Goal: Transaction & Acquisition: Purchase product/service

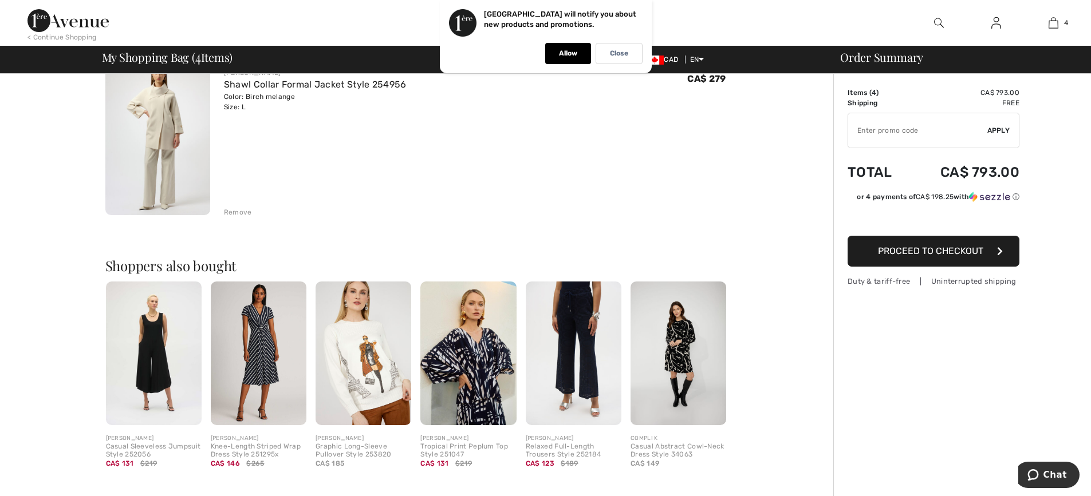
scroll to position [687, 0]
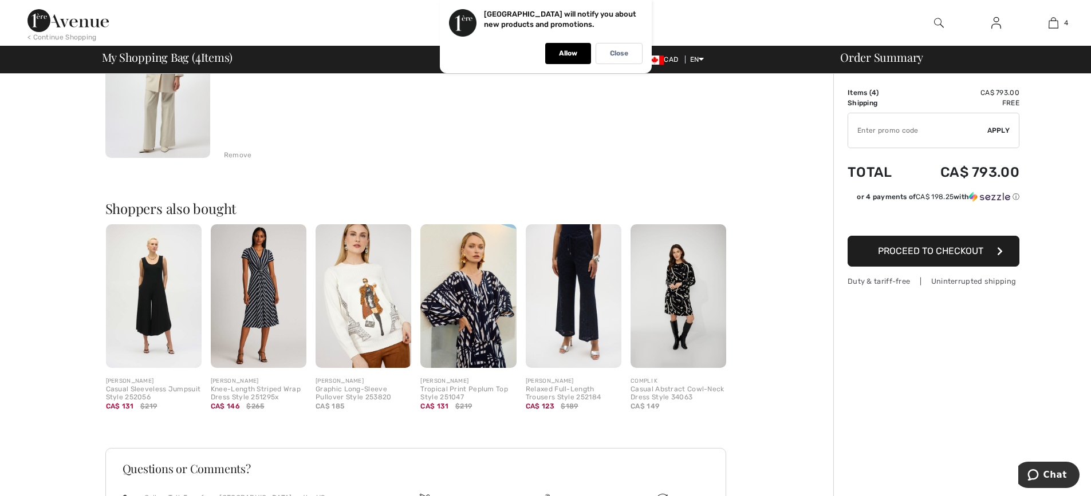
click at [373, 302] on img at bounding box center [363, 296] width 96 height 144
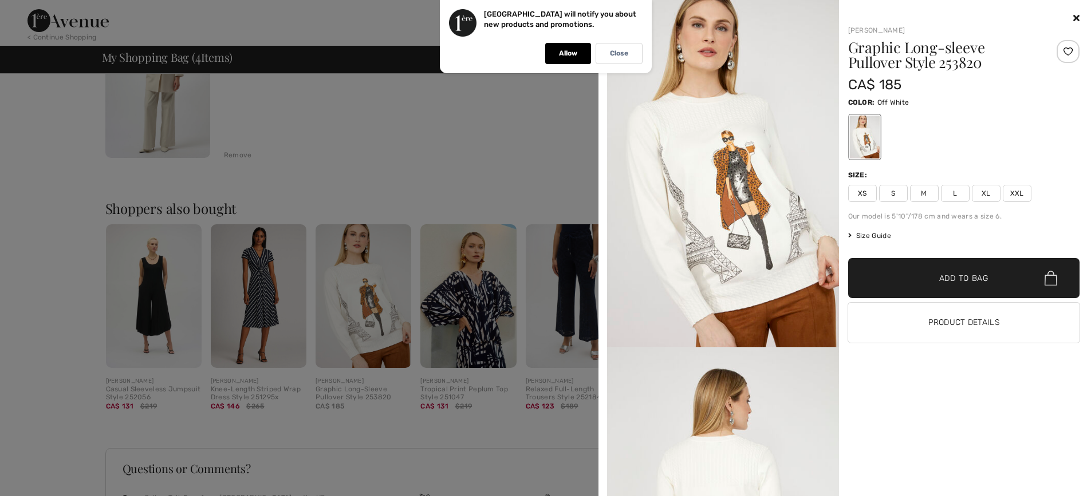
click at [960, 192] on span "L" at bounding box center [955, 193] width 29 height 17
click at [921, 277] on span "✔ Added to Bag" at bounding box center [946, 279] width 70 height 12
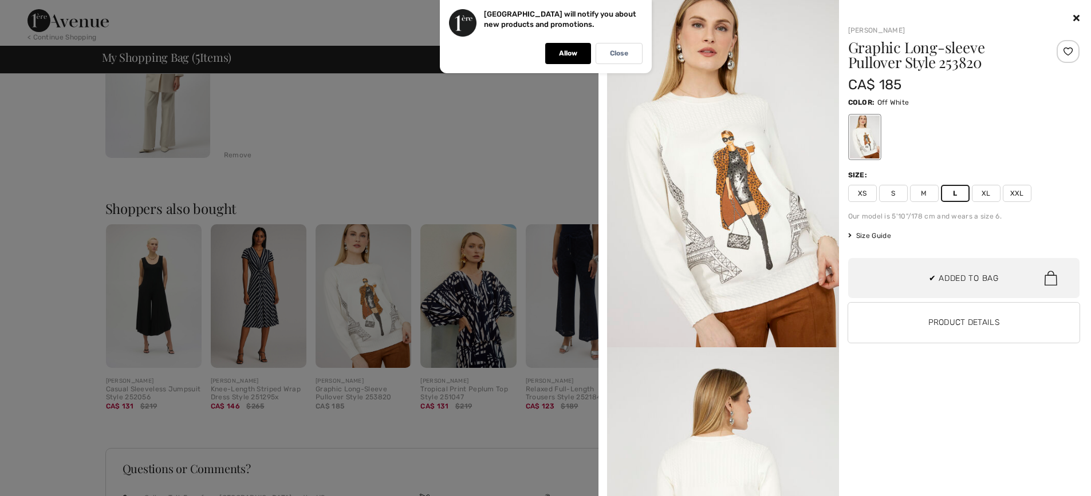
scroll to position [94, 0]
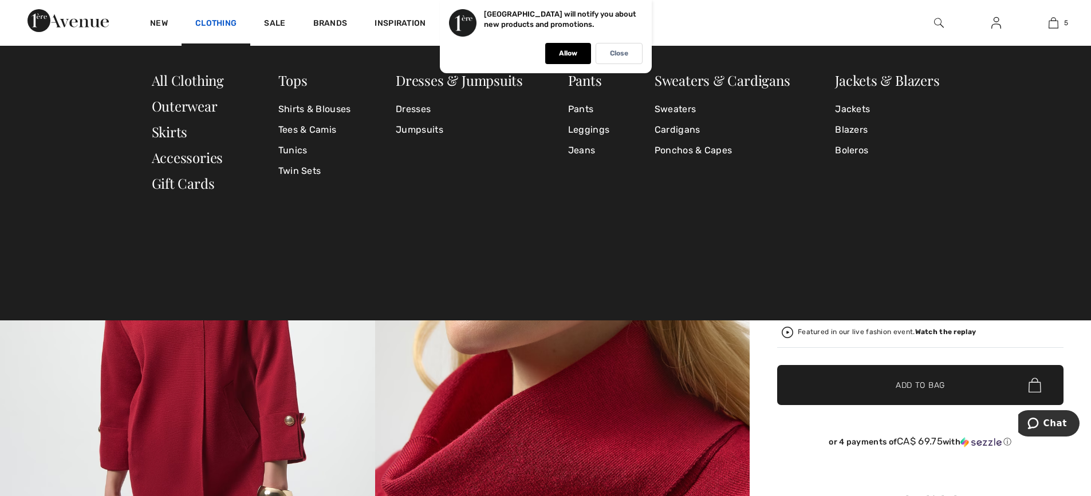
click at [212, 21] on link "Clothing" at bounding box center [215, 24] width 41 height 12
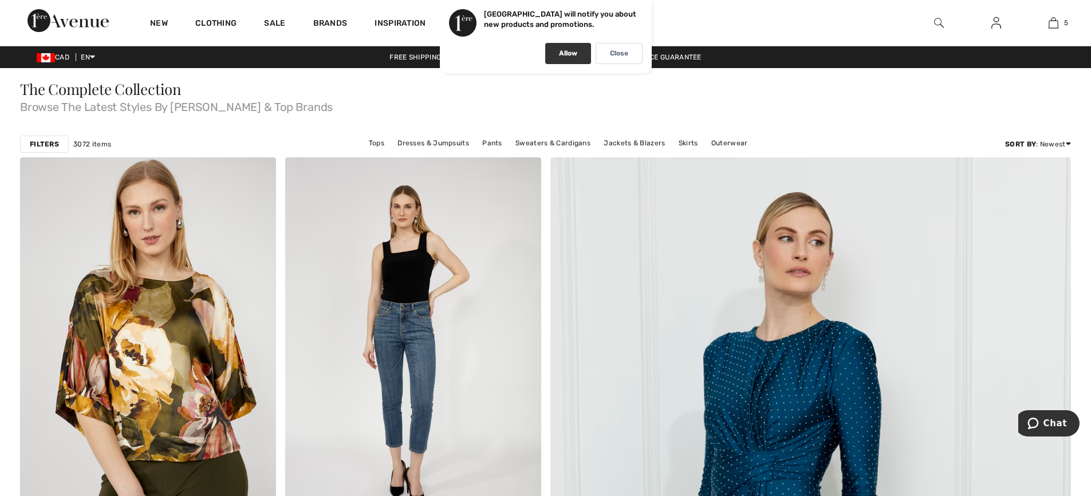
click at [564, 58] on div "Allow" at bounding box center [568, 53] width 46 height 21
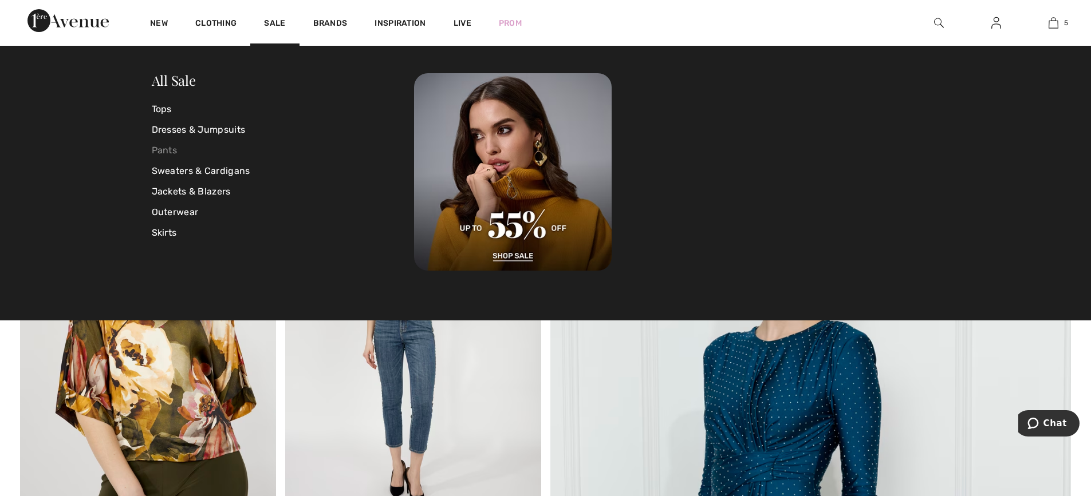
click at [173, 150] on link "Pants" at bounding box center [283, 150] width 263 height 21
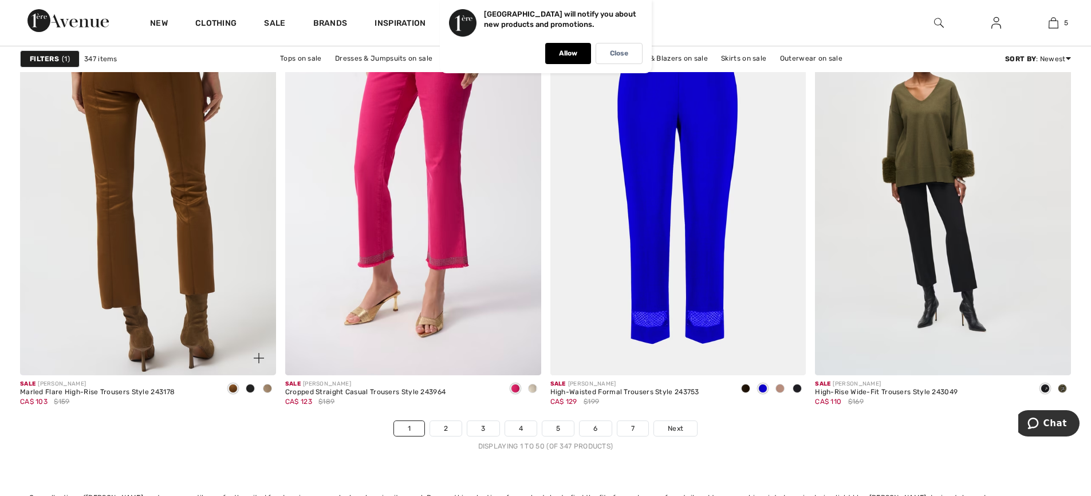
scroll to position [6412, 0]
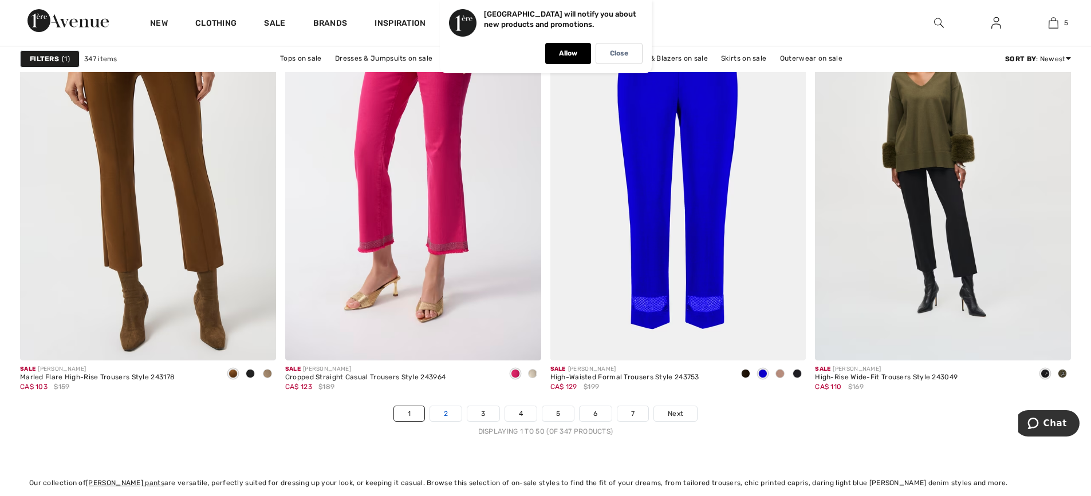
click at [438, 413] on link "2" at bounding box center [445, 413] width 31 height 15
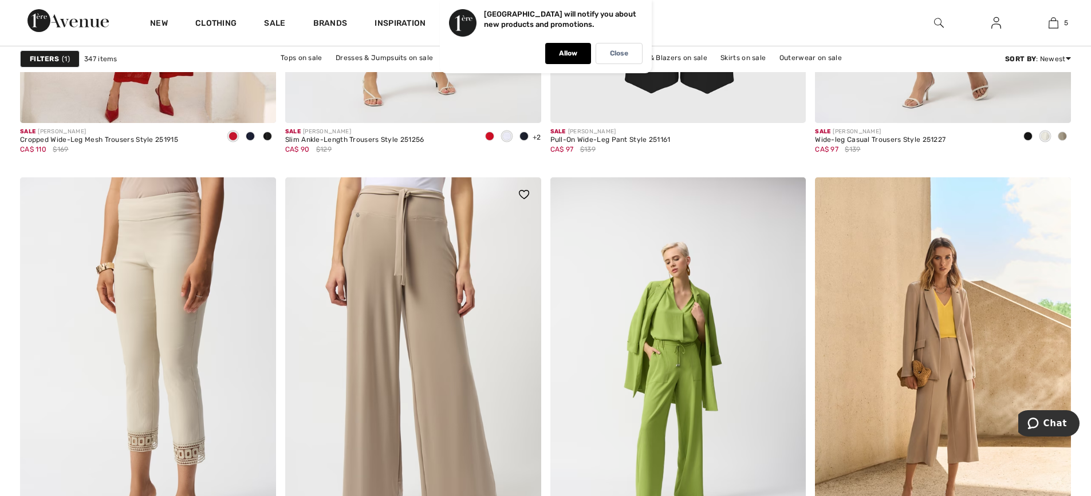
scroll to position [2462, 0]
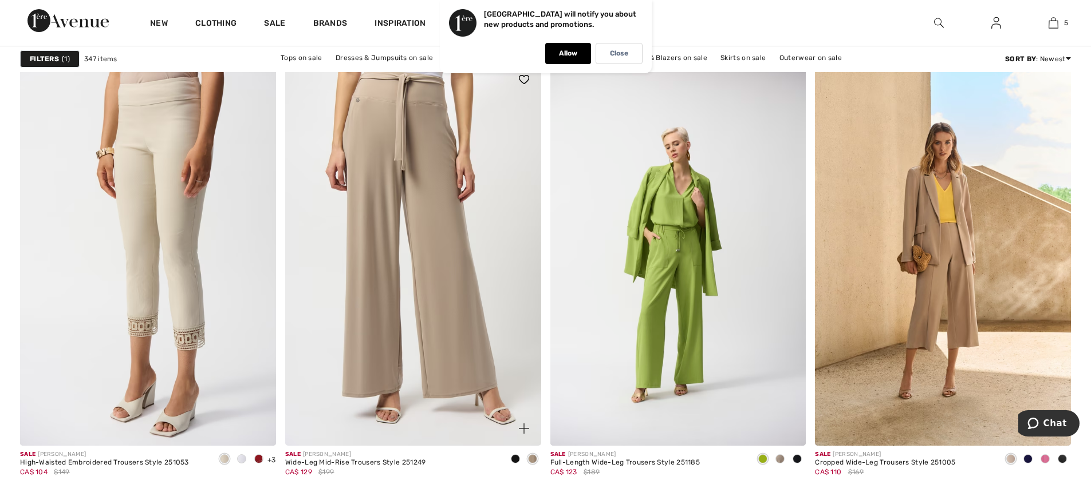
click at [435, 302] on img at bounding box center [413, 254] width 256 height 384
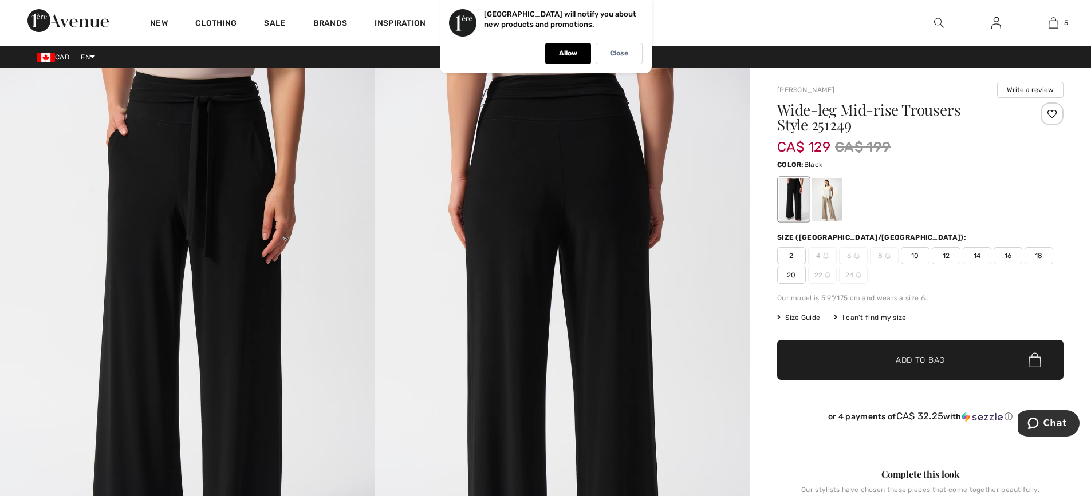
click at [975, 257] on span "14" at bounding box center [976, 255] width 29 height 17
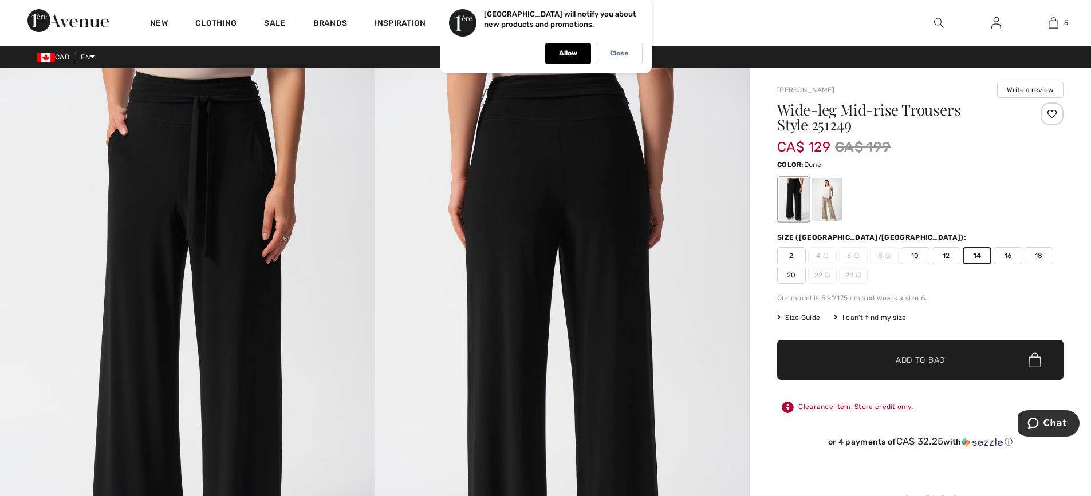
click at [832, 204] on div at bounding box center [827, 199] width 30 height 43
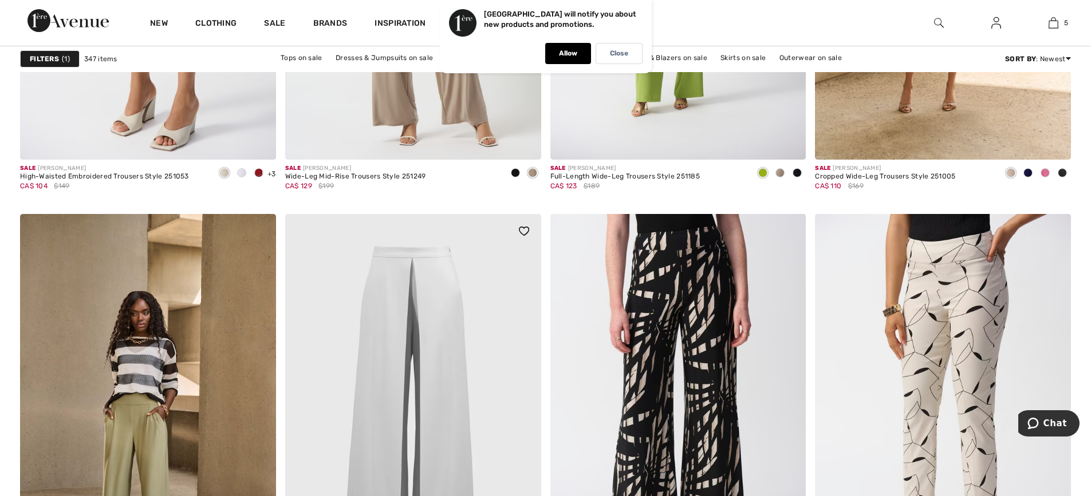
scroll to position [2920, 0]
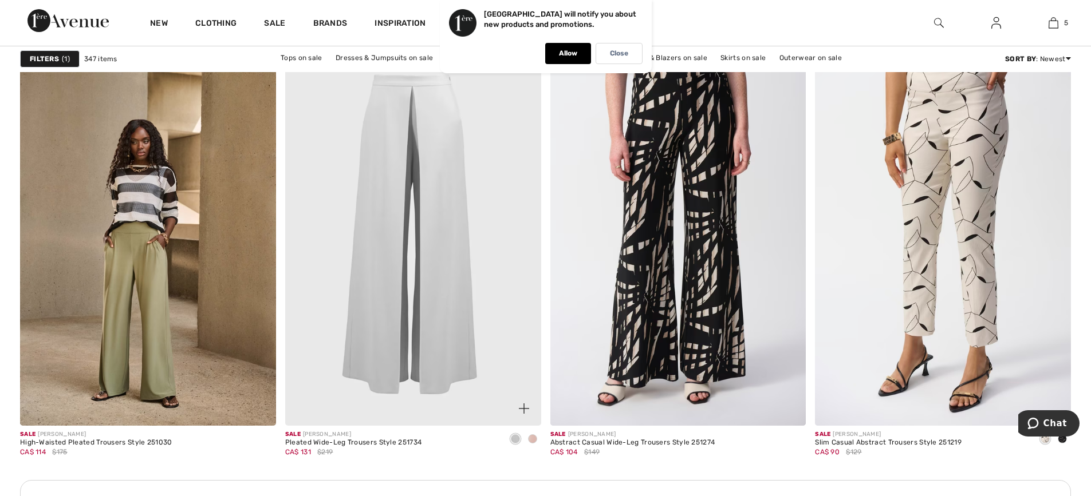
click at [439, 253] on img at bounding box center [413, 234] width 256 height 384
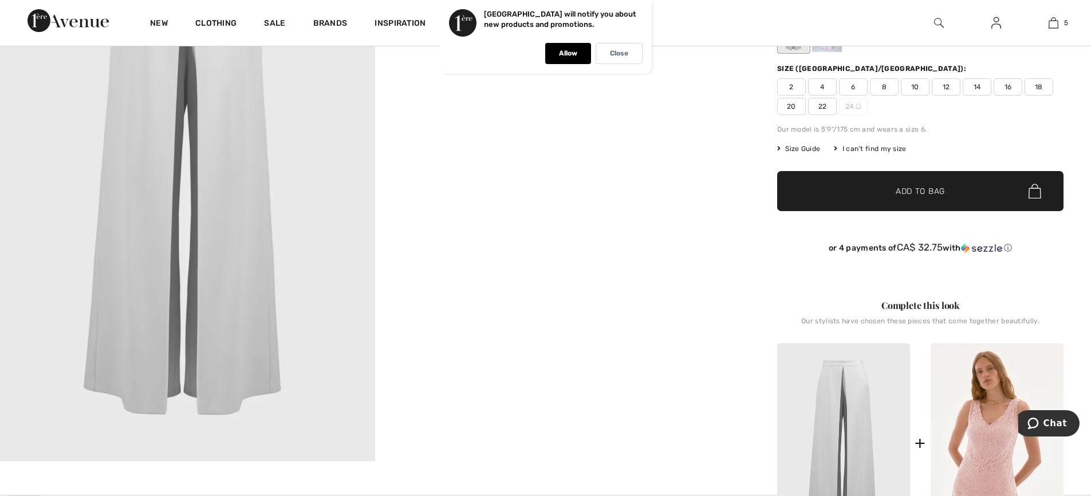
scroll to position [57, 0]
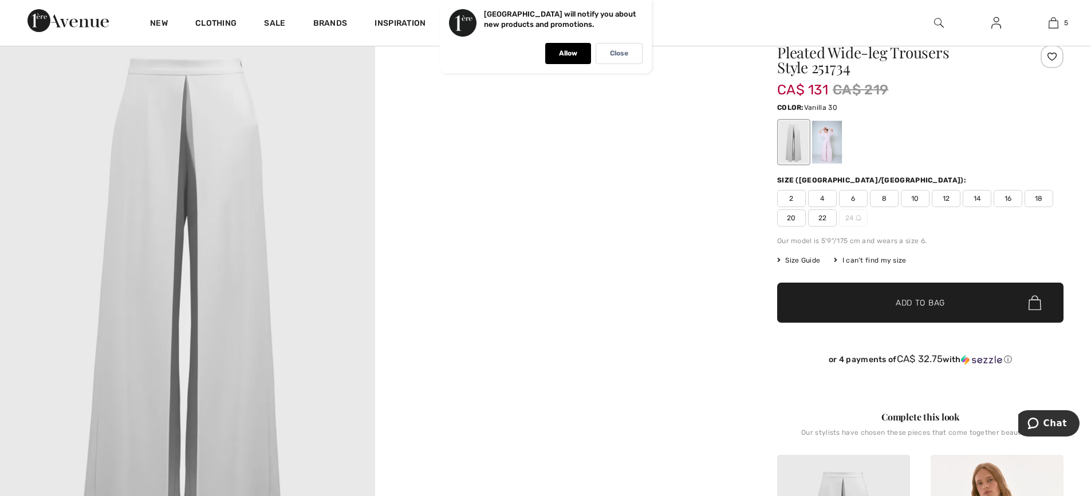
click at [788, 143] on div at bounding box center [794, 142] width 30 height 43
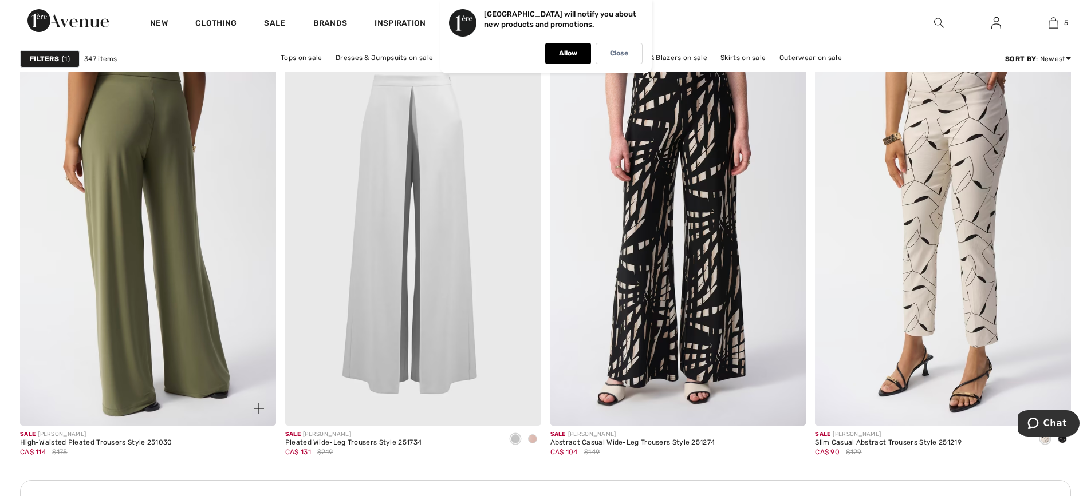
scroll to position [3034, 0]
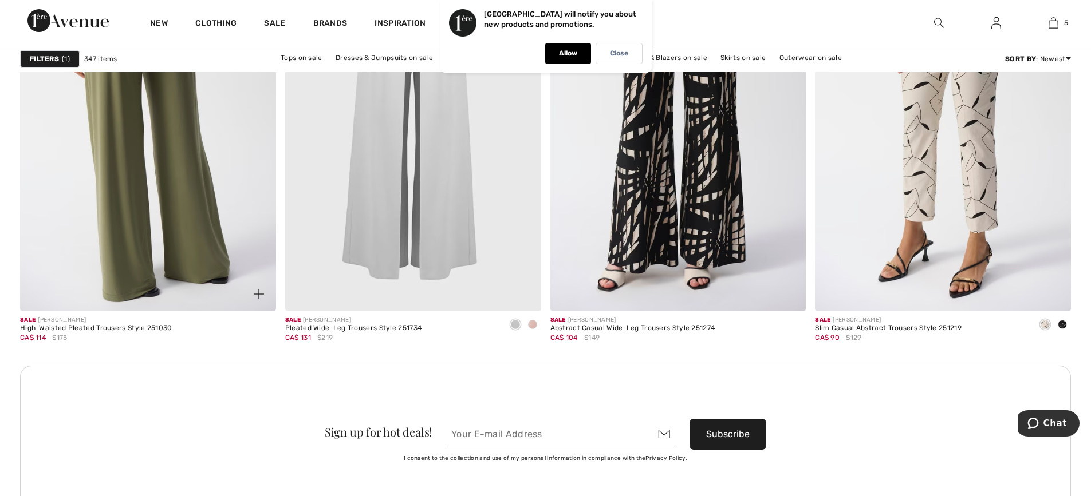
click at [194, 198] on img at bounding box center [148, 120] width 256 height 384
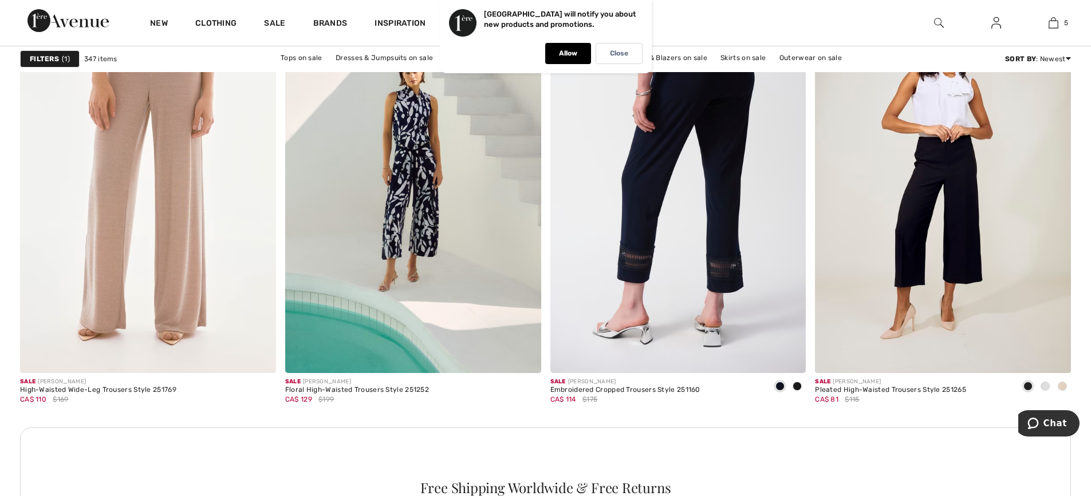
scroll to position [4924, 0]
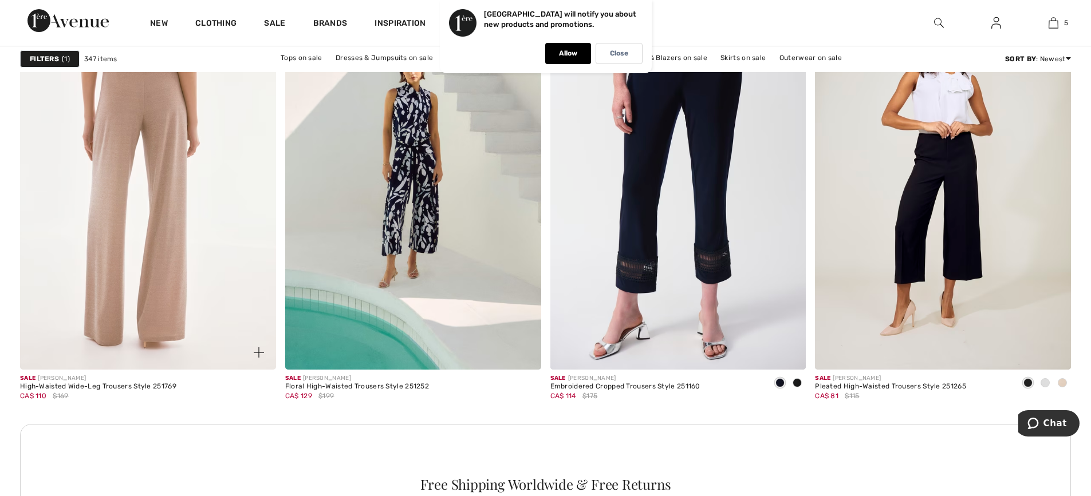
click at [192, 271] on img at bounding box center [148, 178] width 256 height 384
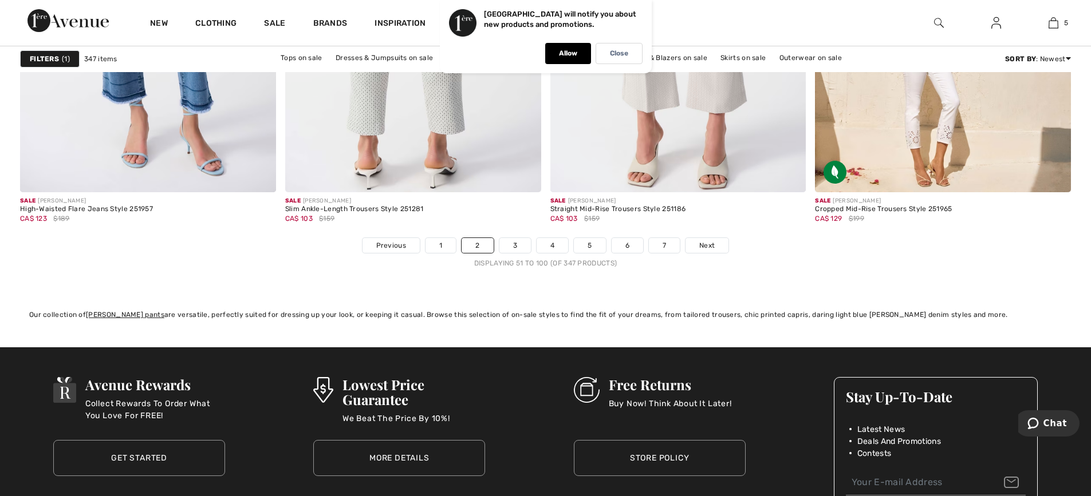
scroll to position [6584, 0]
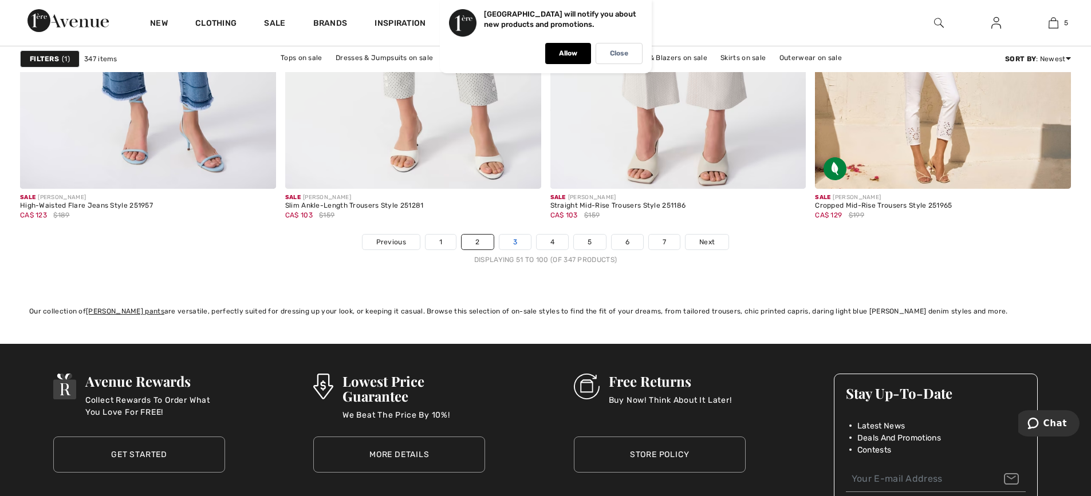
click at [511, 244] on link "3" at bounding box center [514, 242] width 31 height 15
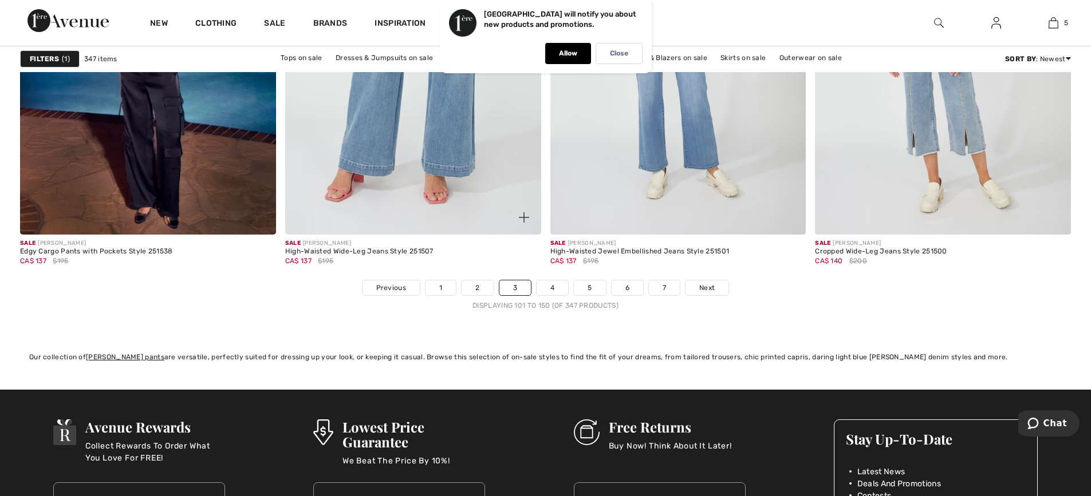
scroll to position [6527, 0]
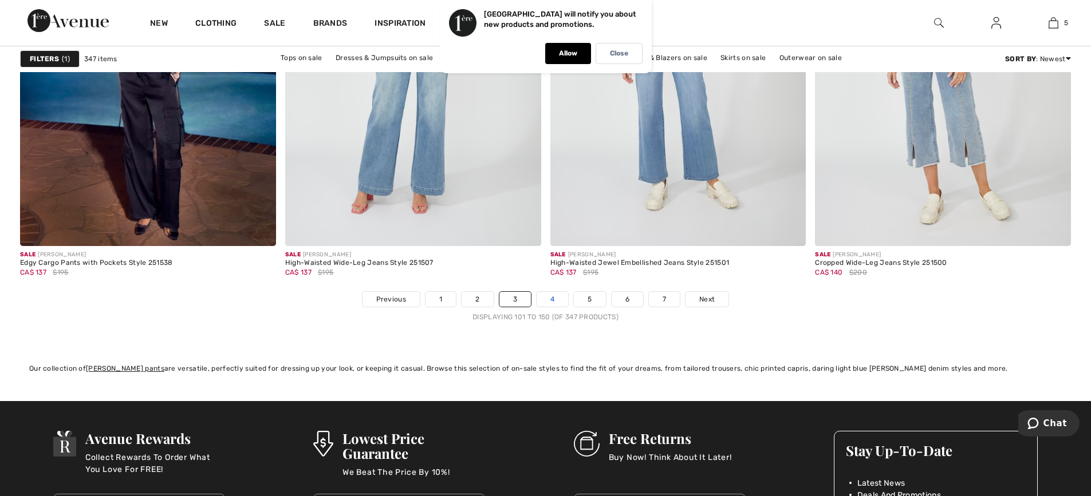
click at [558, 302] on link "4" at bounding box center [551, 299] width 31 height 15
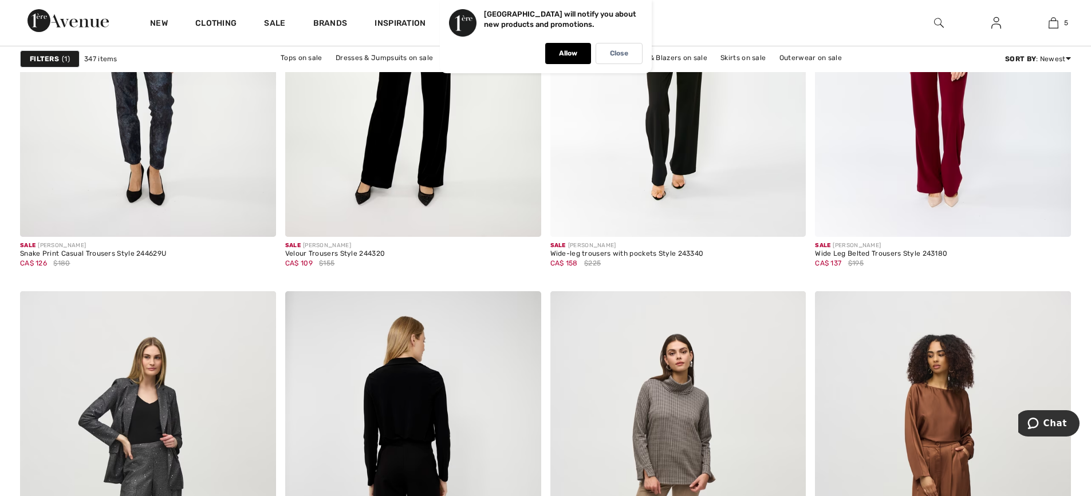
scroll to position [2462, 0]
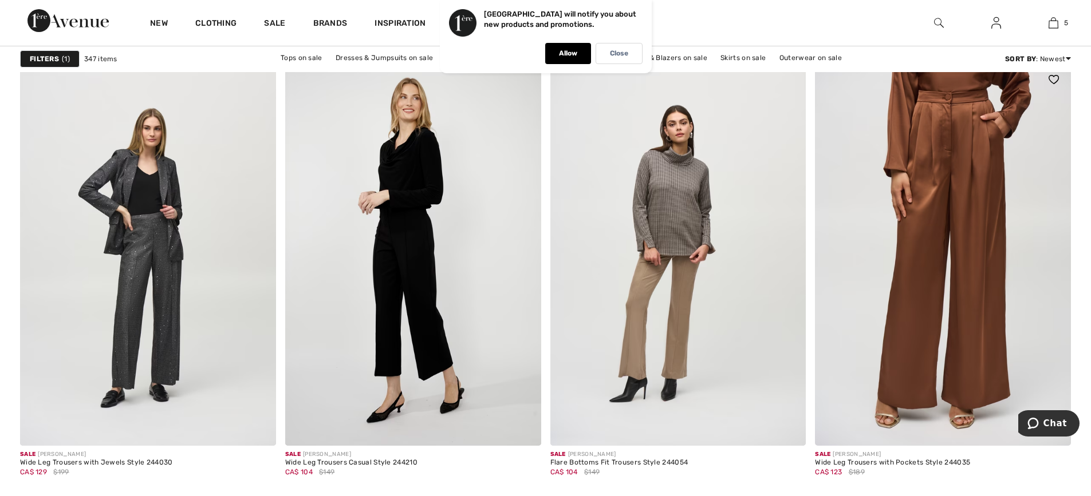
click at [930, 298] on img at bounding box center [943, 254] width 256 height 384
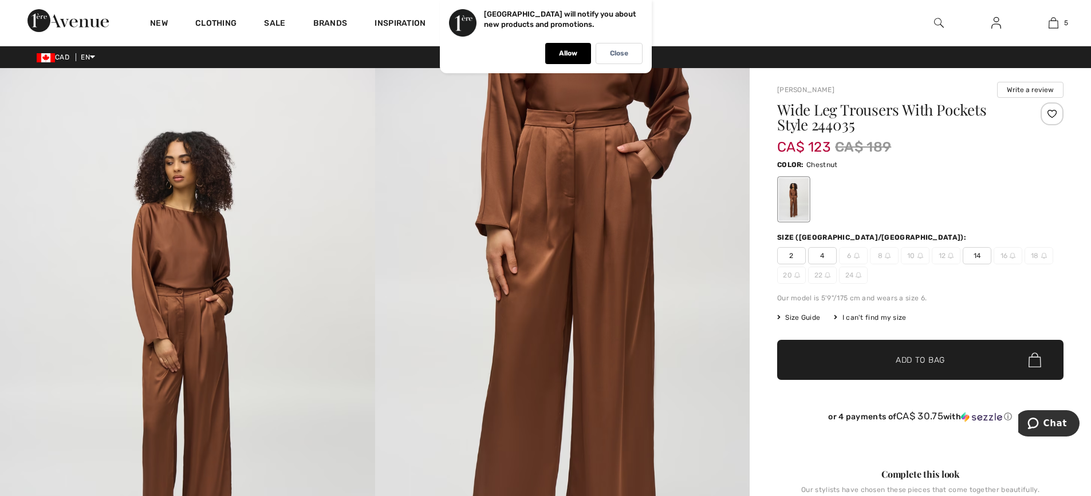
click at [976, 260] on span "14" at bounding box center [976, 255] width 29 height 17
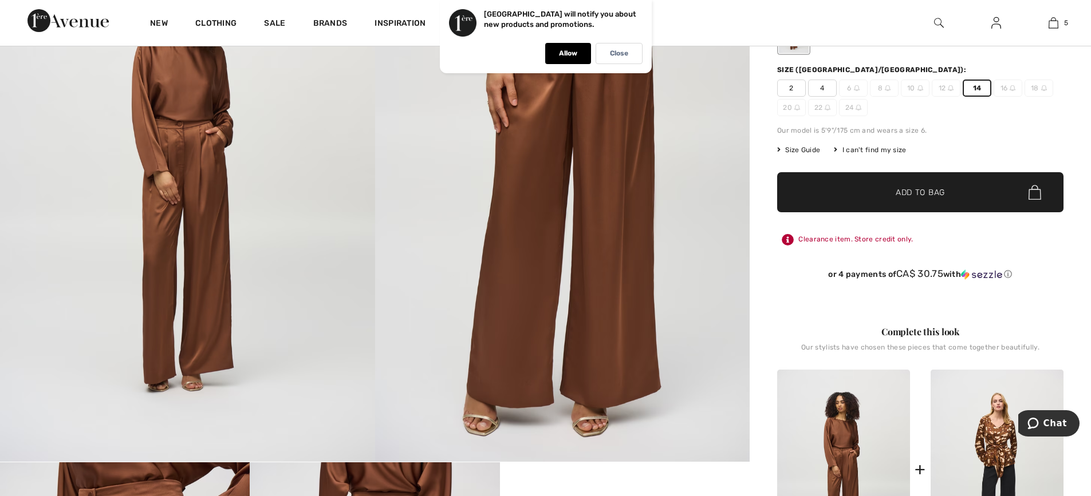
scroll to position [172, 0]
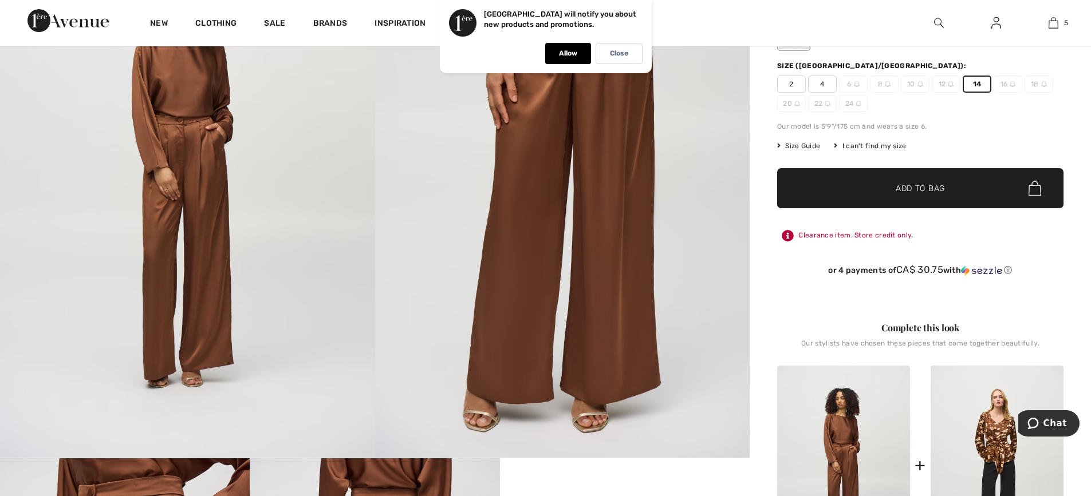
click at [890, 196] on span "✔ Added to Bag Add to Bag" at bounding box center [920, 188] width 286 height 40
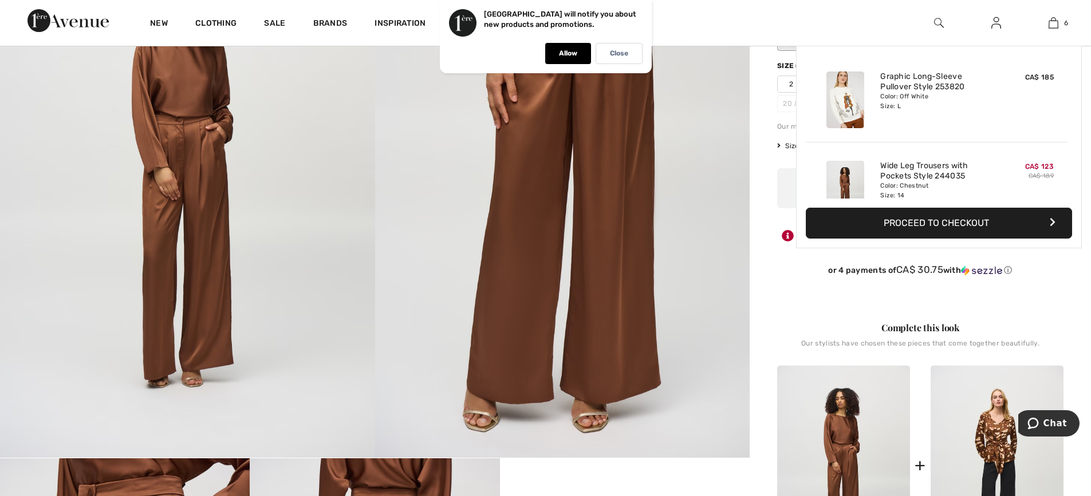
scroll to position [393, 0]
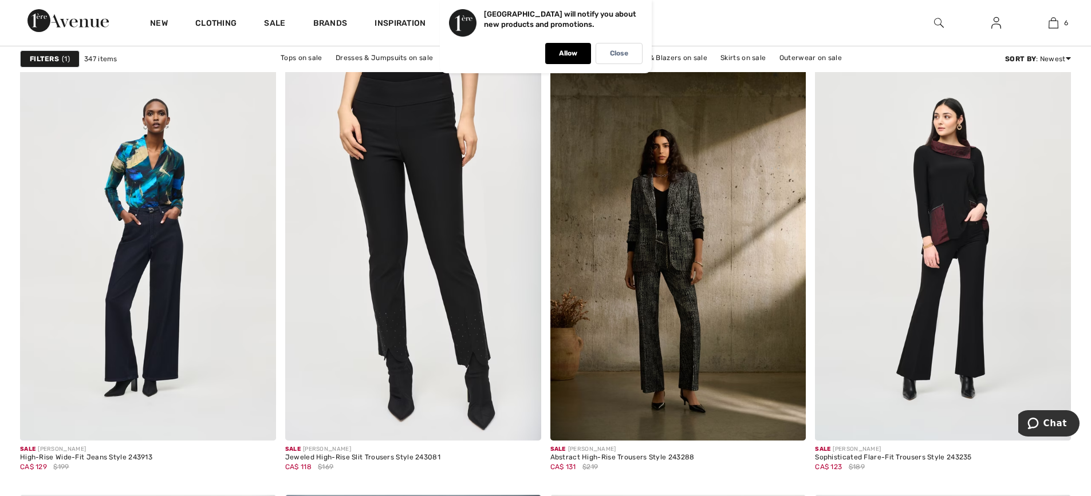
scroll to position [5897, 0]
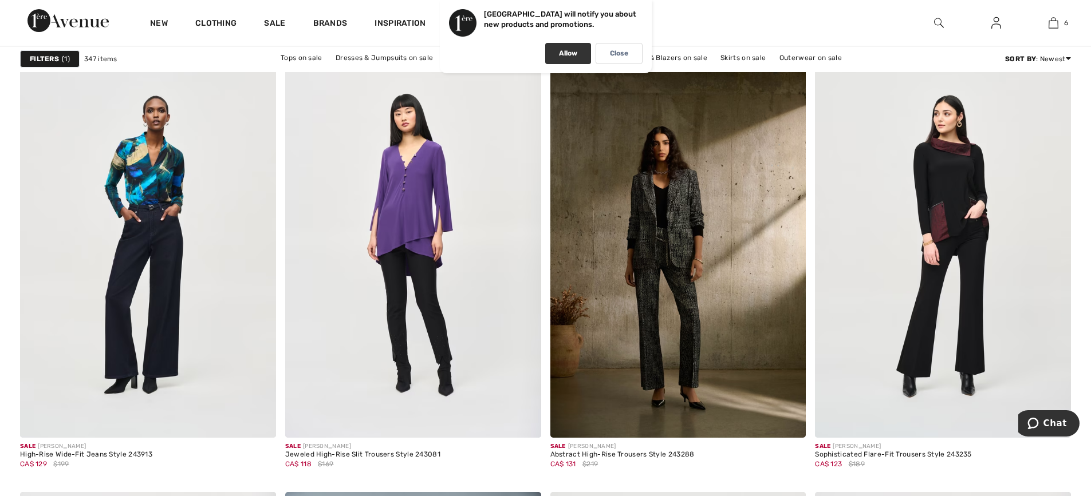
click at [557, 62] on div "Allow" at bounding box center [568, 53] width 46 height 21
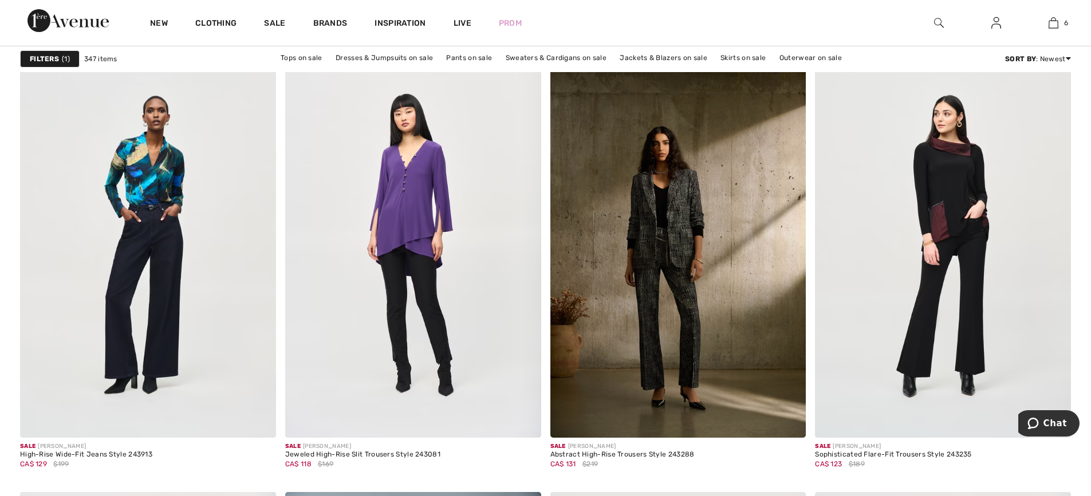
click at [60, 61] on div "Filters 1" at bounding box center [50, 58] width 60 height 17
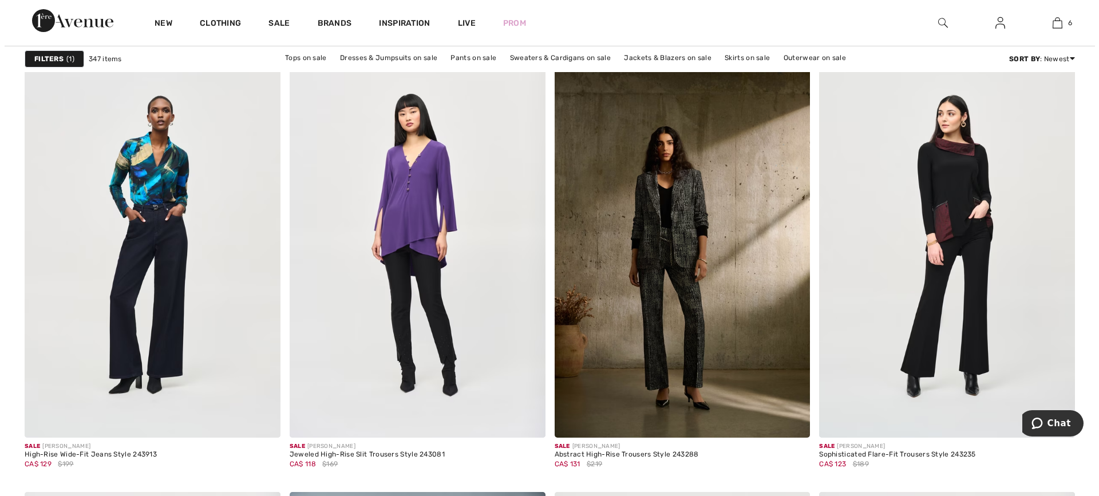
scroll to position [5939, 0]
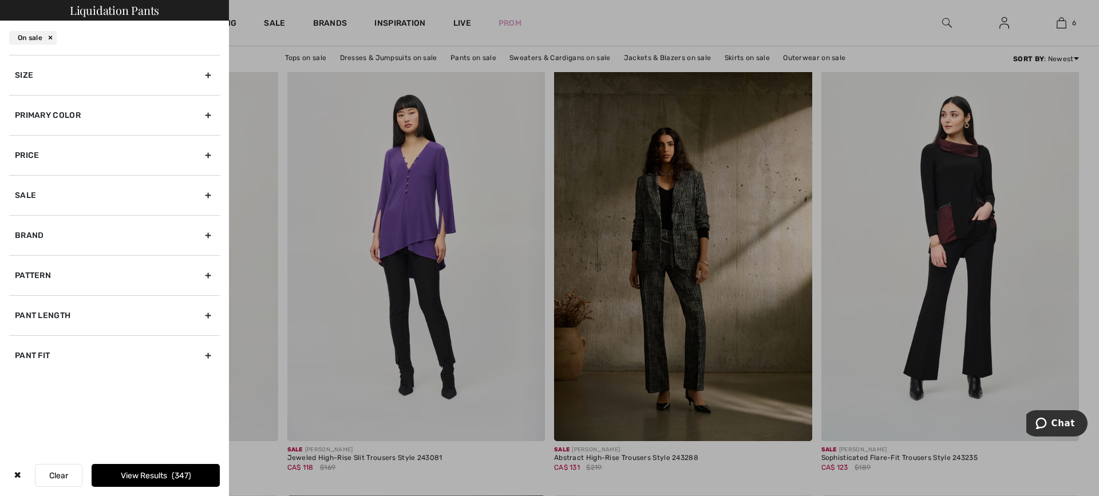
click at [97, 120] on div "Primary Color" at bounding box center [114, 115] width 211 height 40
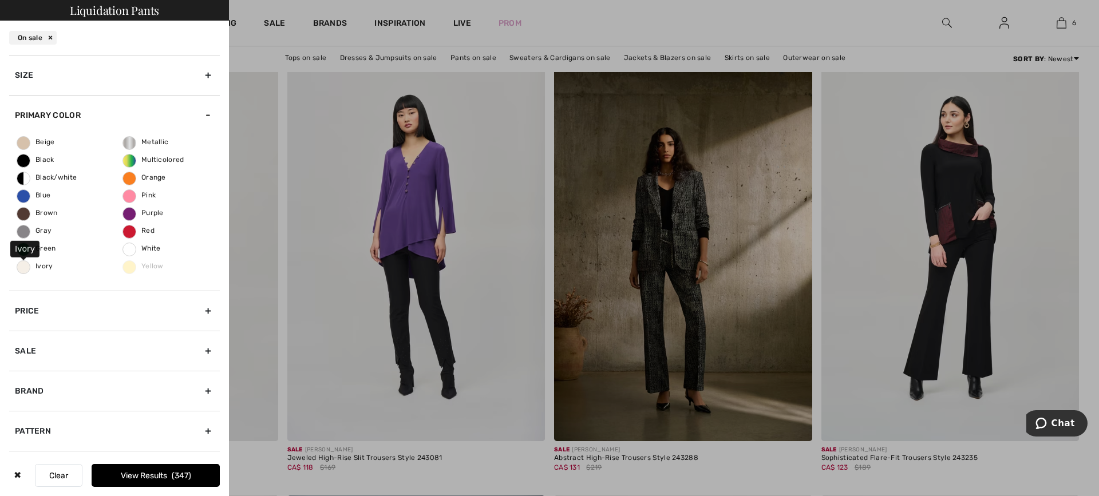
click at [30, 268] on span "Ivory" at bounding box center [35, 266] width 36 height 8
click at [0, 0] on input "Ivory" at bounding box center [0, 0] width 0 height 0
click at [32, 140] on span "Beige" at bounding box center [36, 142] width 38 height 8
click at [0, 0] on input "Beige" at bounding box center [0, 0] width 0 height 0
click at [175, 475] on button "View Results 67" at bounding box center [156, 475] width 128 height 23
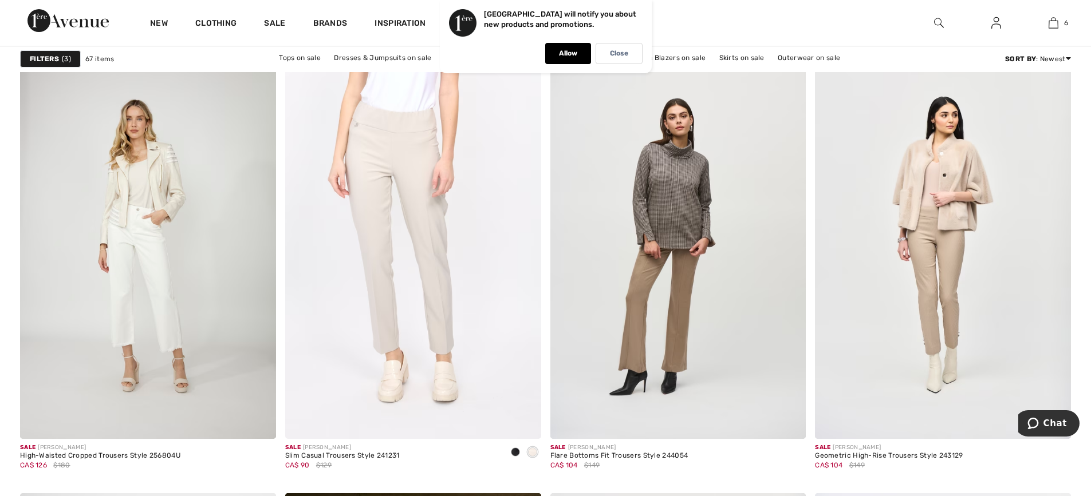
scroll to position [5897, 0]
click at [393, 343] on img at bounding box center [413, 246] width 256 height 384
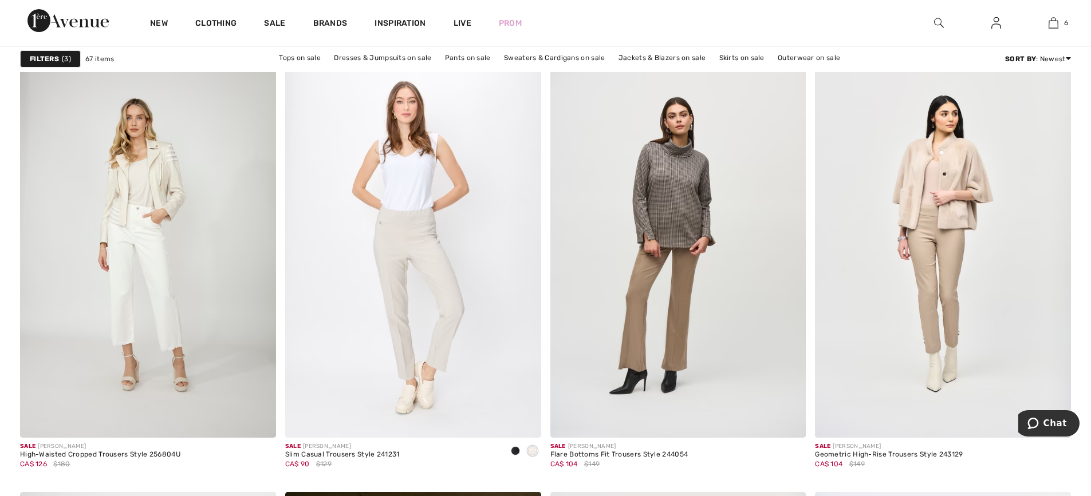
scroll to position [5897, 0]
click at [61, 53] on div "Filters 3" at bounding box center [50, 58] width 61 height 17
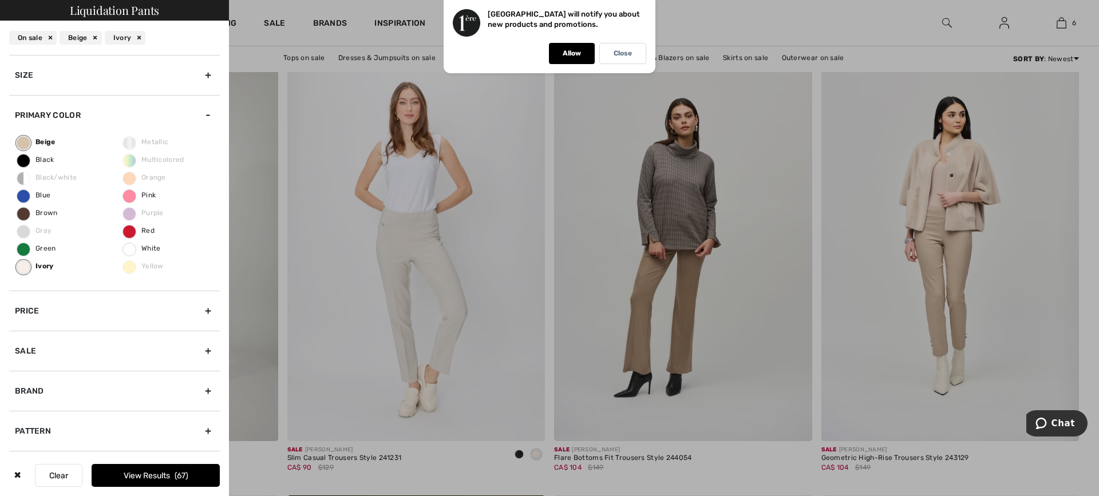
scroll to position [76, 0]
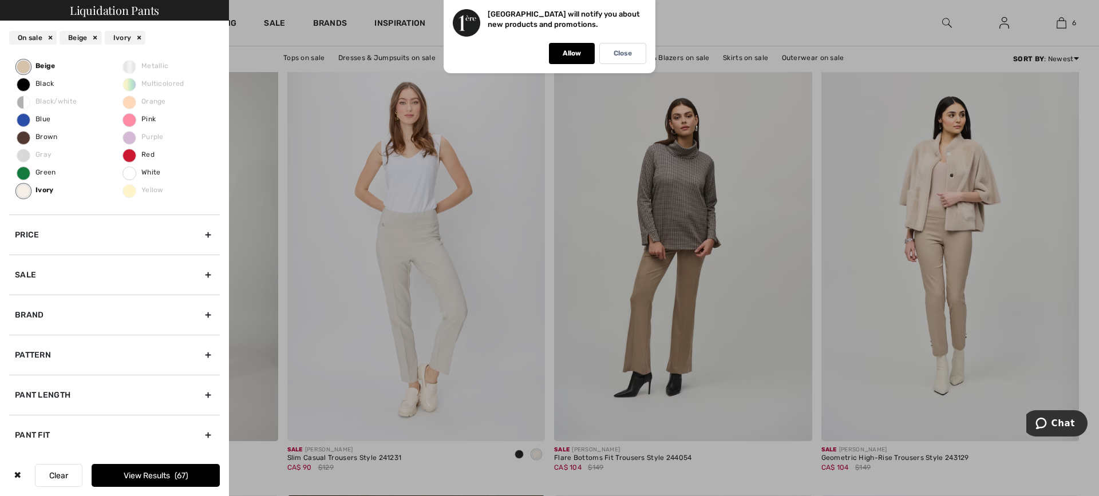
click at [82, 431] on div "Pant Fit" at bounding box center [114, 435] width 211 height 40
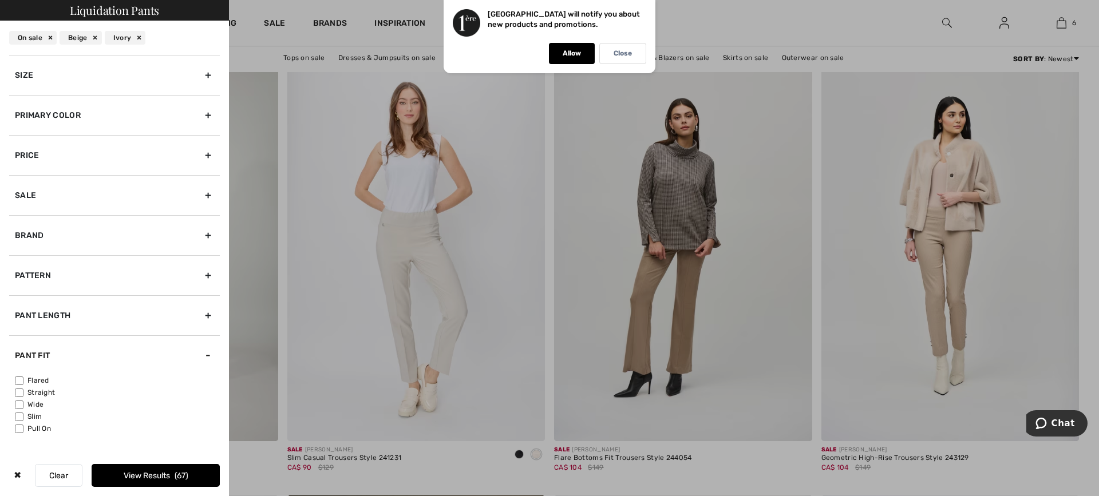
scroll to position [0, 0]
click at [19, 404] on input"] "Wide" at bounding box center [19, 405] width 9 height 9
checkbox input"] "true"
click at [20, 426] on input"] "Pull On" at bounding box center [19, 429] width 9 height 9
checkbox input"] "true"
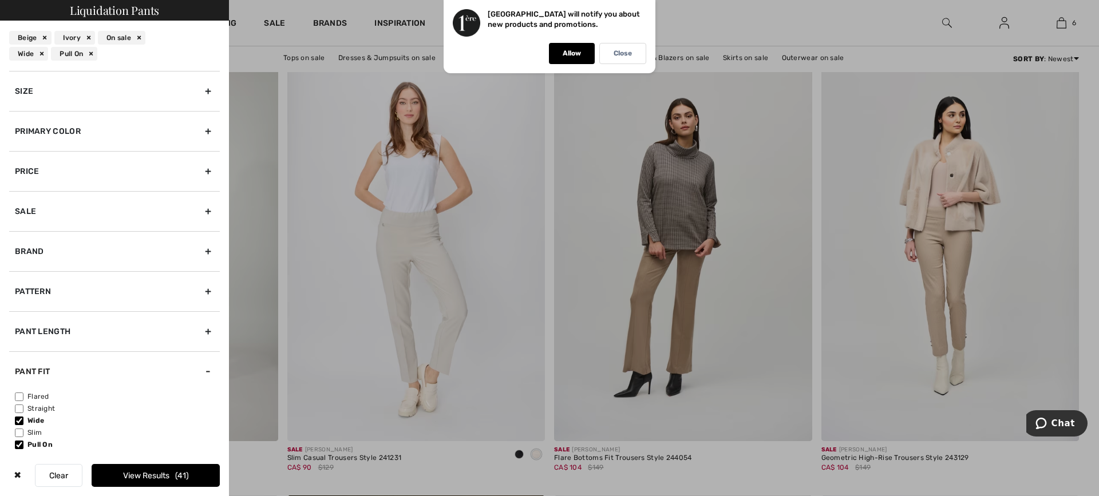
click at [18, 408] on input"] "Straight" at bounding box center [19, 409] width 9 height 9
checkbox input"] "true"
click at [66, 328] on div "Pant Length" at bounding box center [114, 331] width 211 height 40
click at [17, 381] on input"] "Full Length" at bounding box center [19, 381] width 9 height 9
checkbox input"] "true"
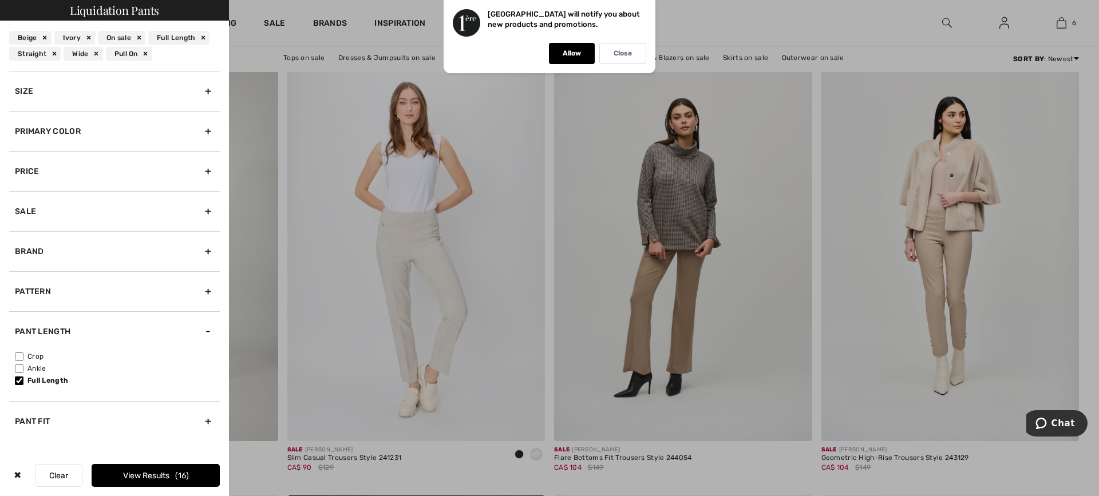
click at [17, 366] on input"] "Ankle" at bounding box center [19, 369] width 9 height 9
checkbox input"] "true"
click at [199, 111] on div "Size" at bounding box center [114, 91] width 211 height 40
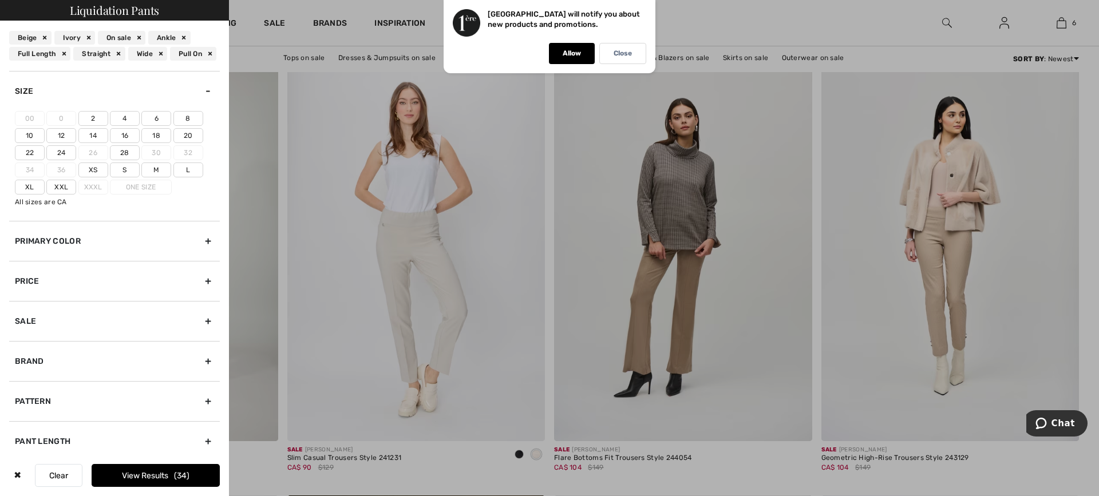
click at [92, 143] on label "14" at bounding box center [93, 135] width 30 height 15
click at [0, 0] on input"] "14" at bounding box center [0, 0] width 0 height 0
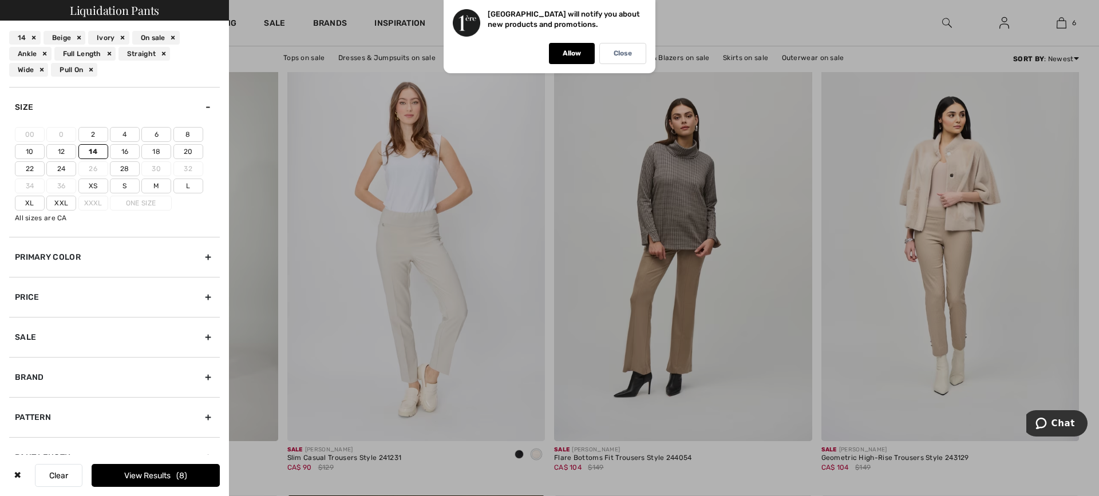
click at [183, 184] on label "L" at bounding box center [188, 186] width 30 height 15
click at [0, 0] on input"] "L" at bounding box center [0, 0] width 0 height 0
click at [135, 473] on button "View Results 11" at bounding box center [156, 475] width 128 height 23
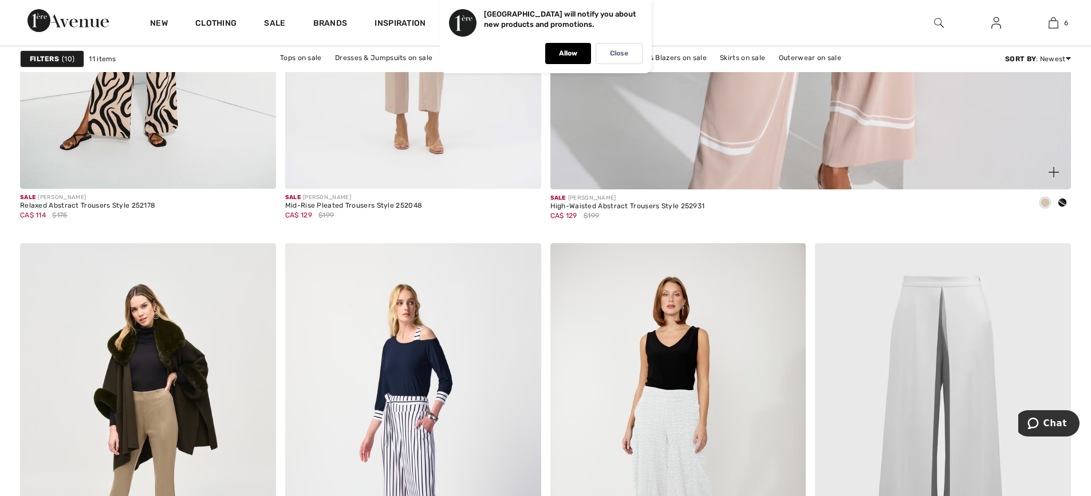
scroll to position [458, 0]
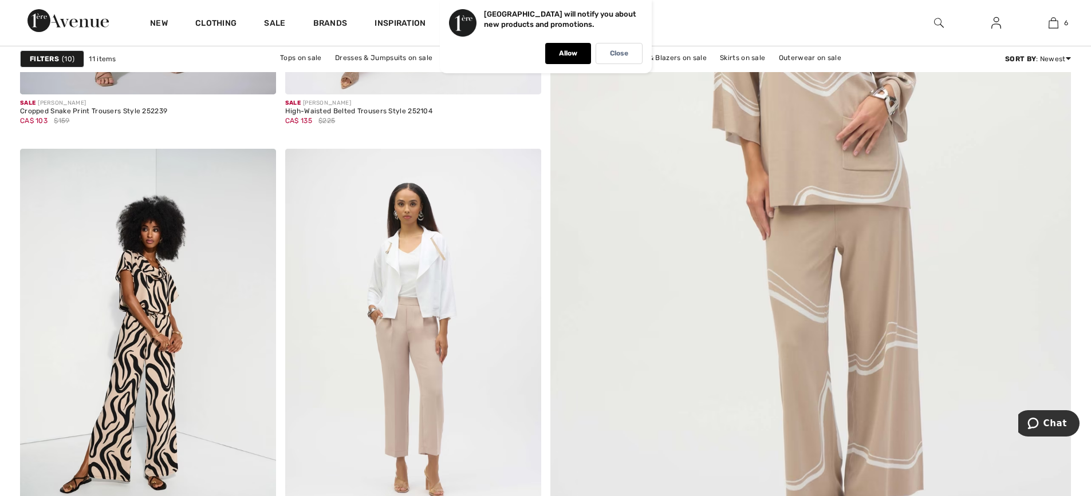
click at [871, 376] on img at bounding box center [810, 179] width 625 height 937
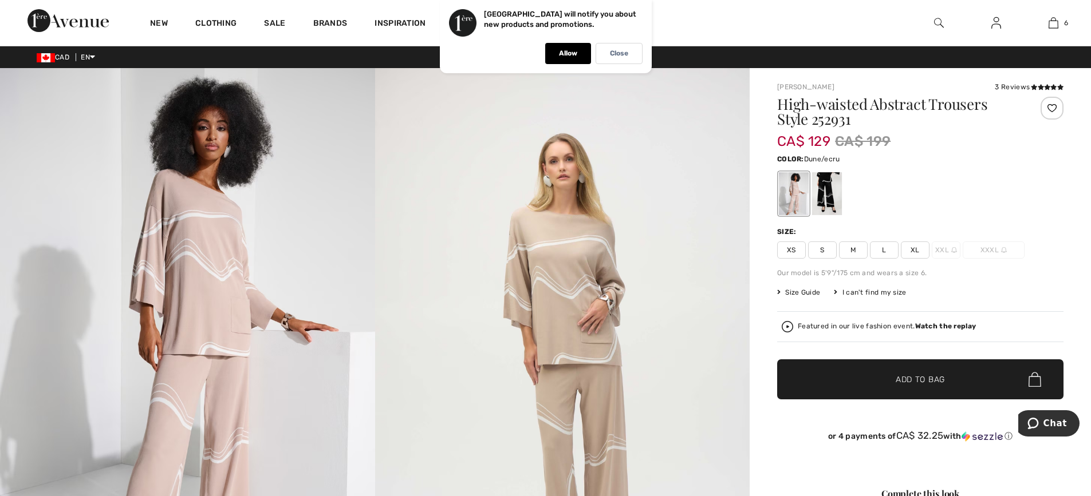
click at [878, 250] on span "L" at bounding box center [884, 250] width 29 height 17
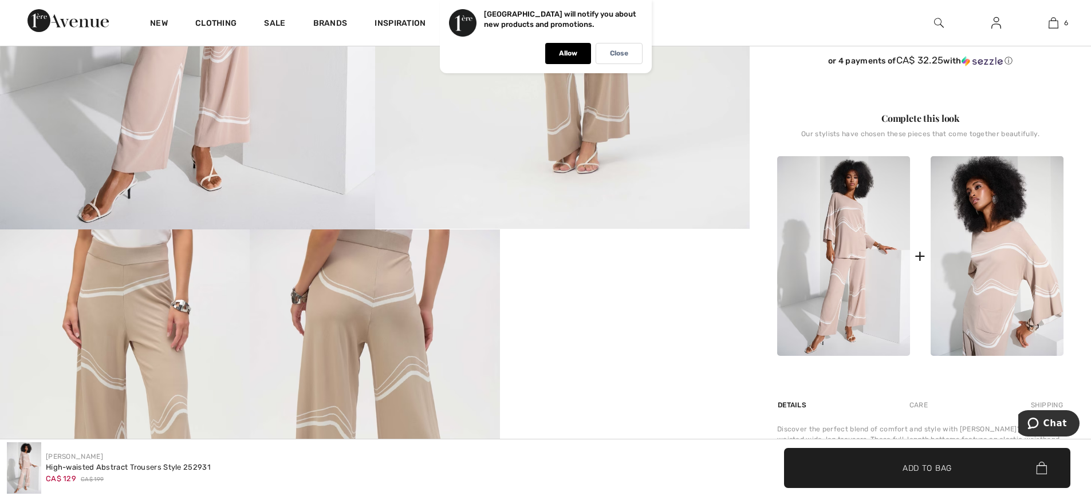
scroll to position [286, 0]
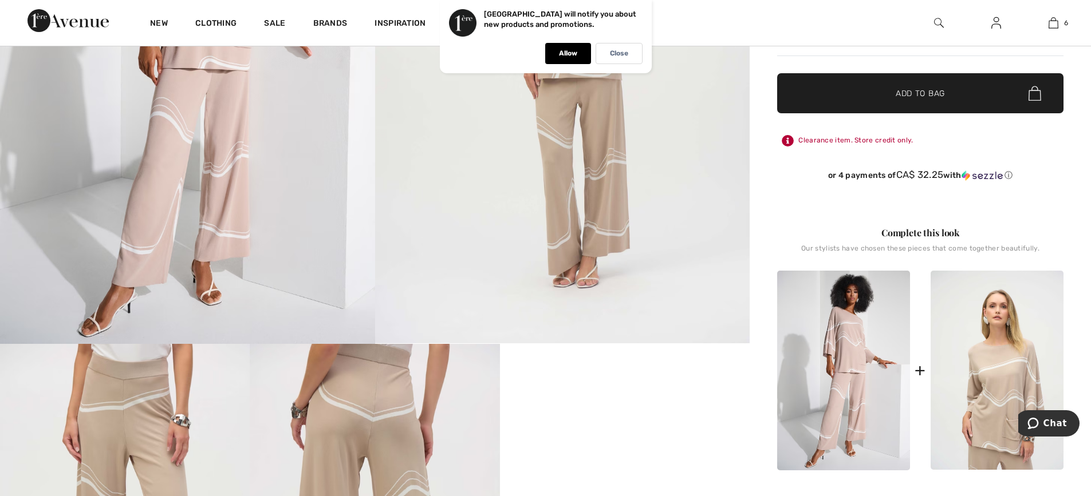
click at [1000, 388] on img at bounding box center [996, 371] width 133 height 200
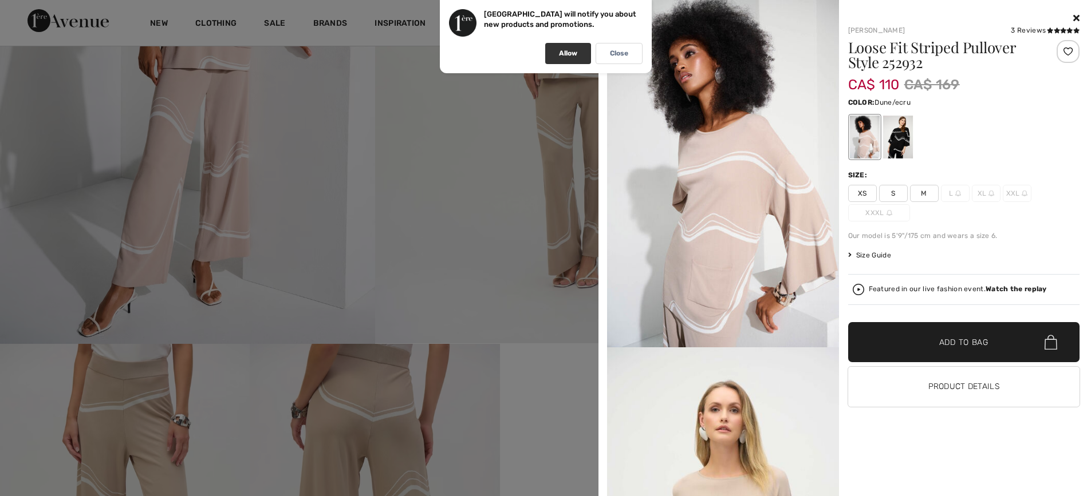
click at [547, 52] on div "Allow" at bounding box center [568, 53] width 46 height 21
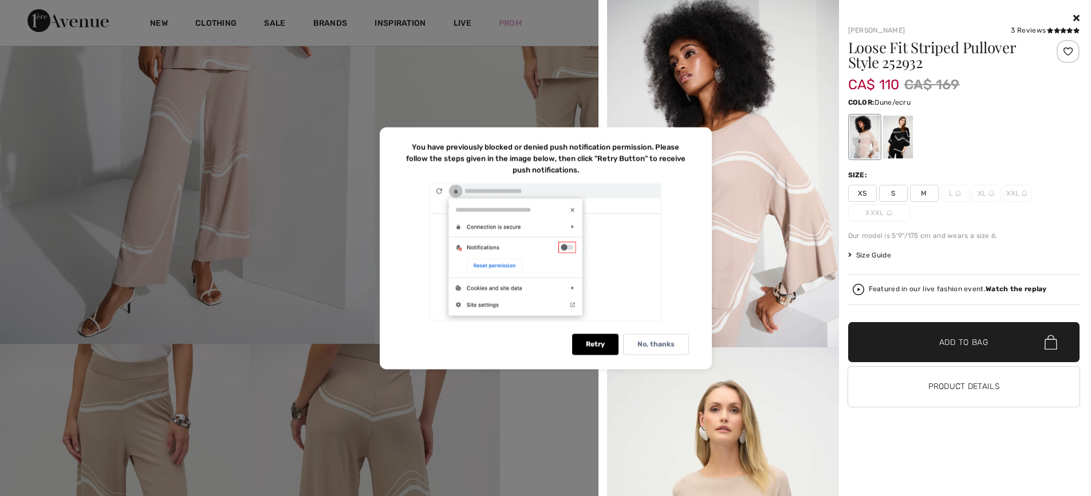
click at [896, 142] on div at bounding box center [897, 137] width 30 height 43
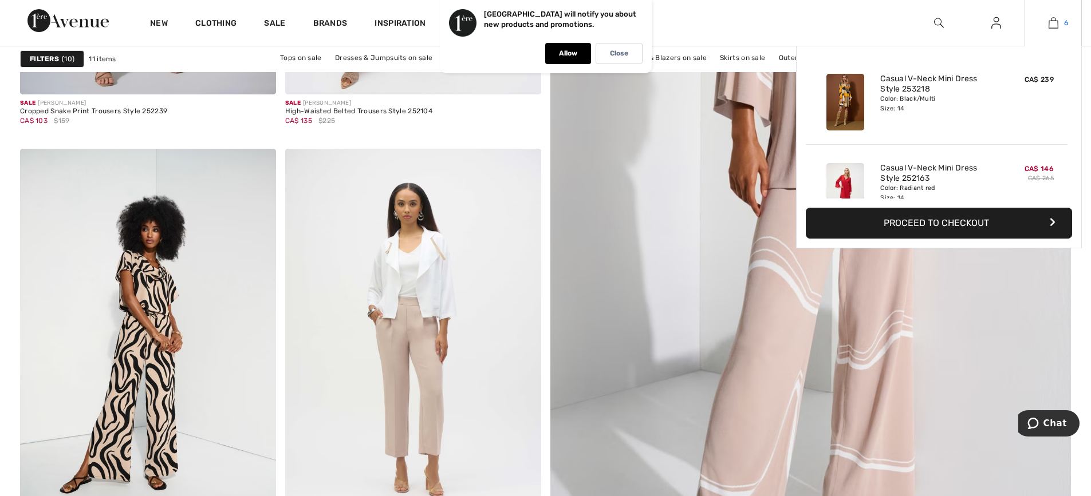
click at [1053, 22] on img at bounding box center [1053, 23] width 10 height 14
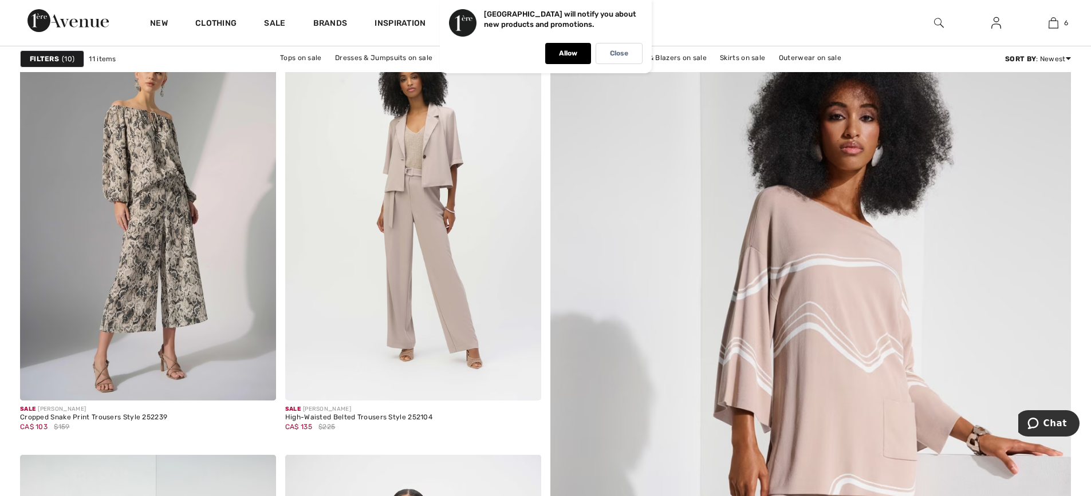
scroll to position [229, 0]
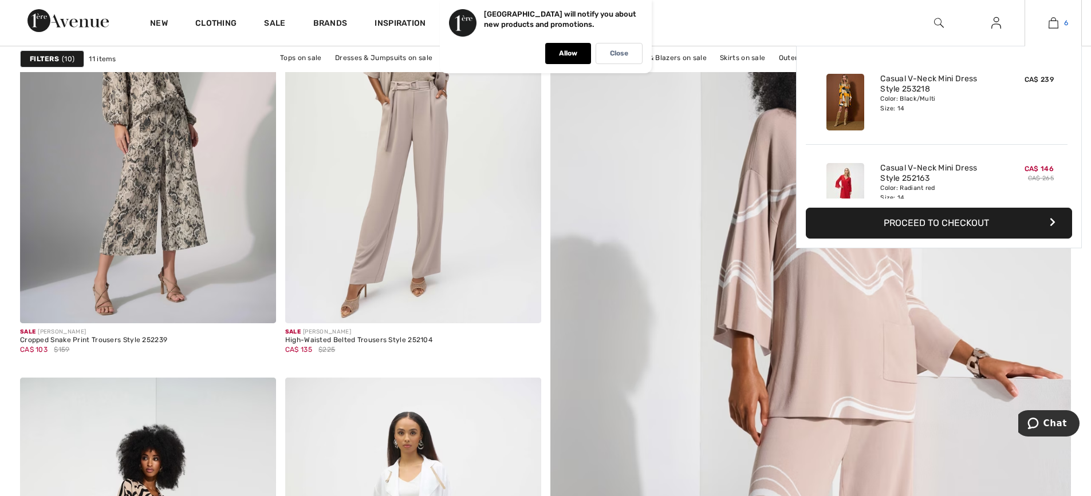
click at [1061, 23] on link "6" at bounding box center [1053, 23] width 56 height 14
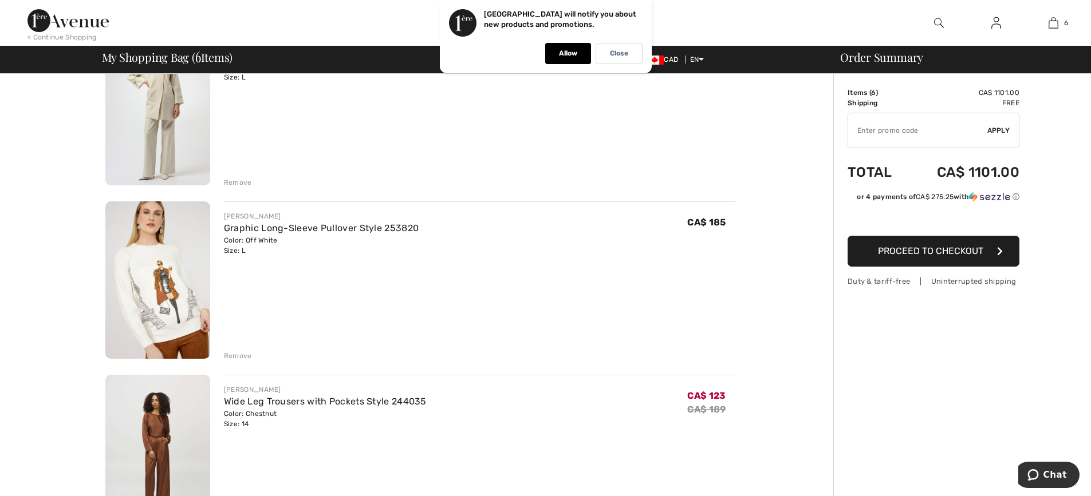
scroll to position [744, 0]
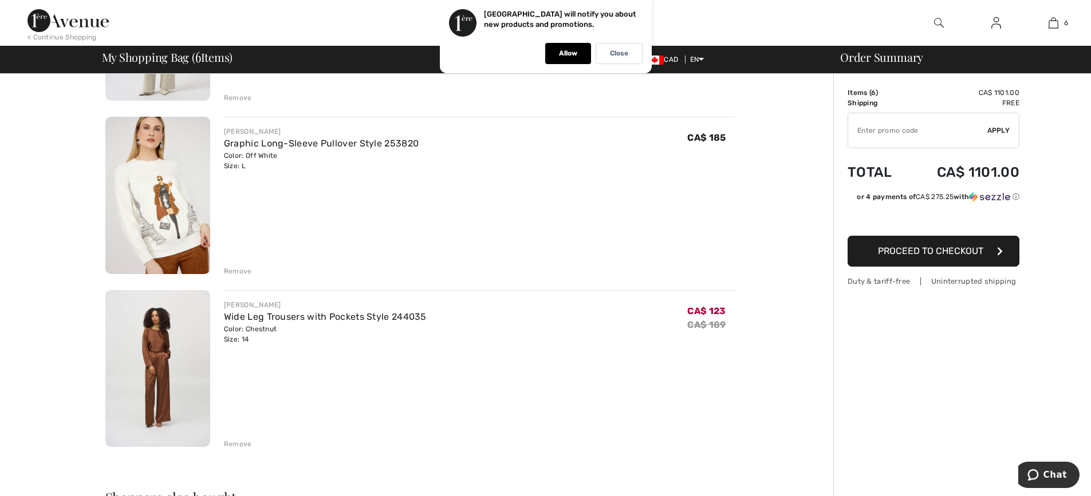
click at [145, 210] on img at bounding box center [157, 195] width 105 height 157
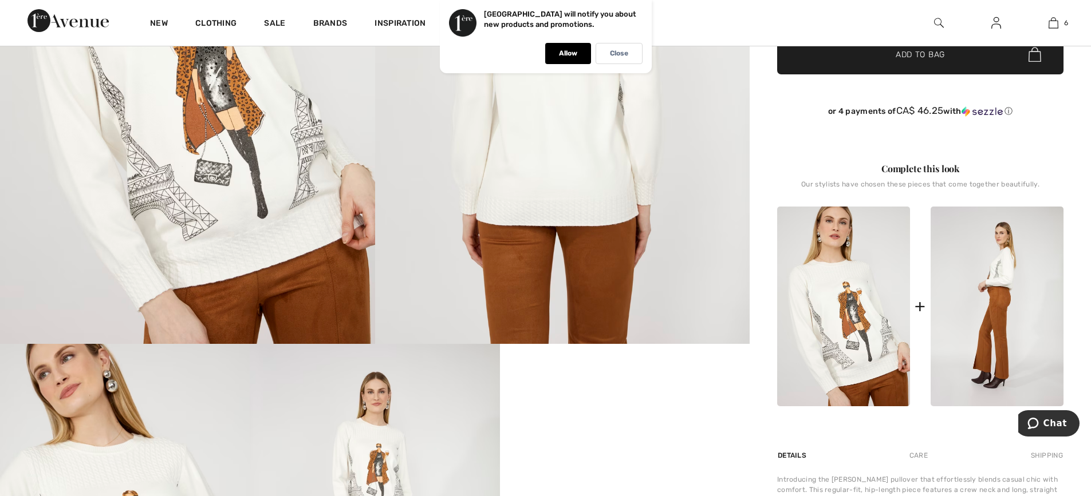
click at [998, 322] on img at bounding box center [996, 307] width 133 height 200
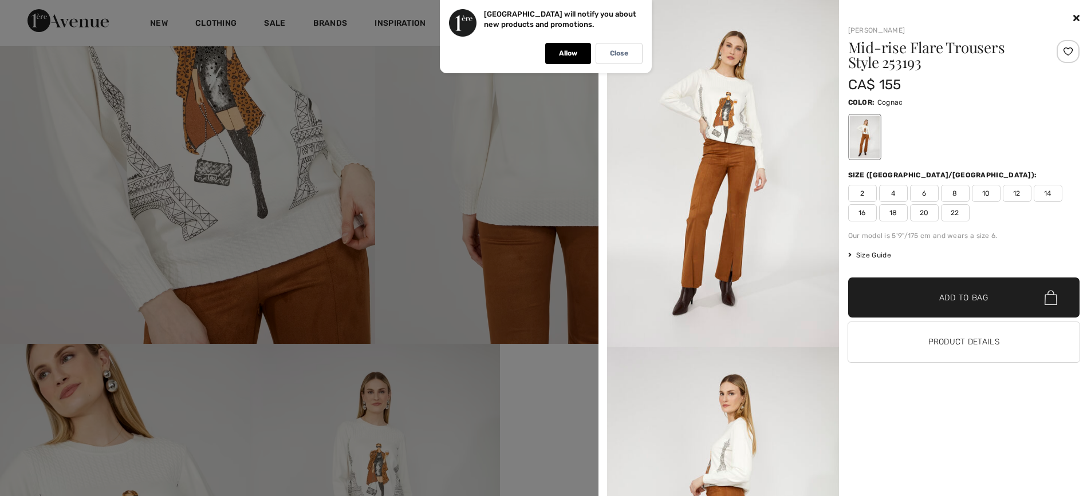
click at [1045, 195] on span "14" at bounding box center [1047, 193] width 29 height 17
click at [996, 310] on span "✔ Added to Bag Add to Bag" at bounding box center [964, 298] width 232 height 40
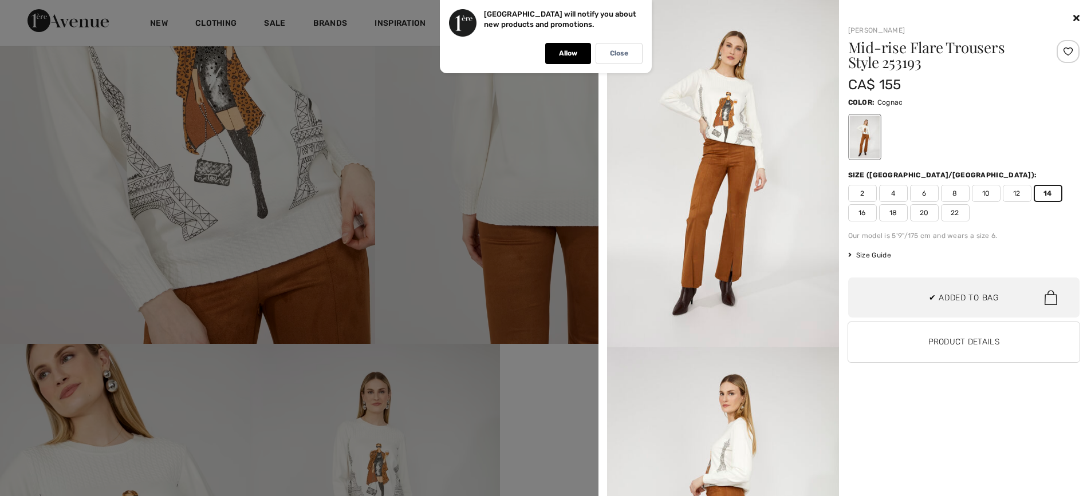
scroll to position [482, 0]
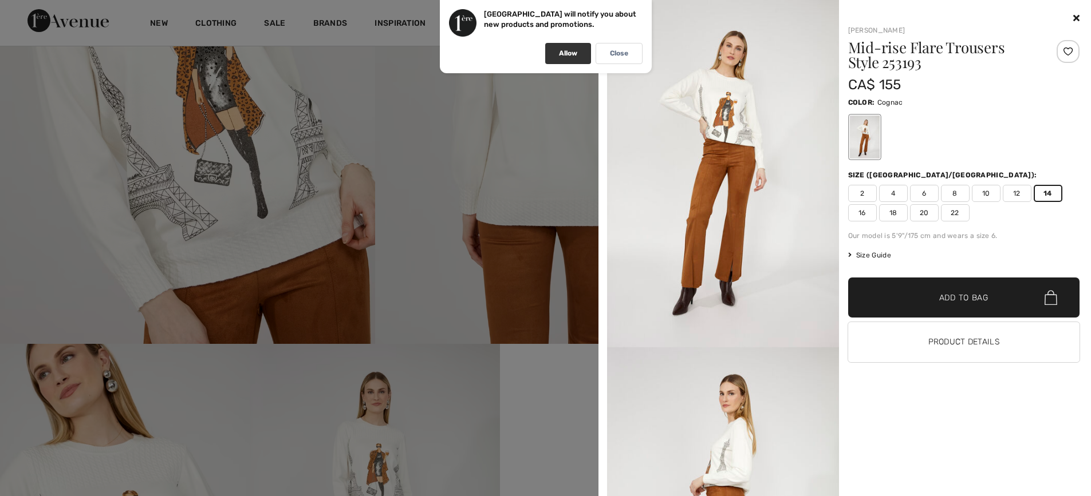
click at [559, 52] on p "Allow" at bounding box center [568, 53] width 18 height 9
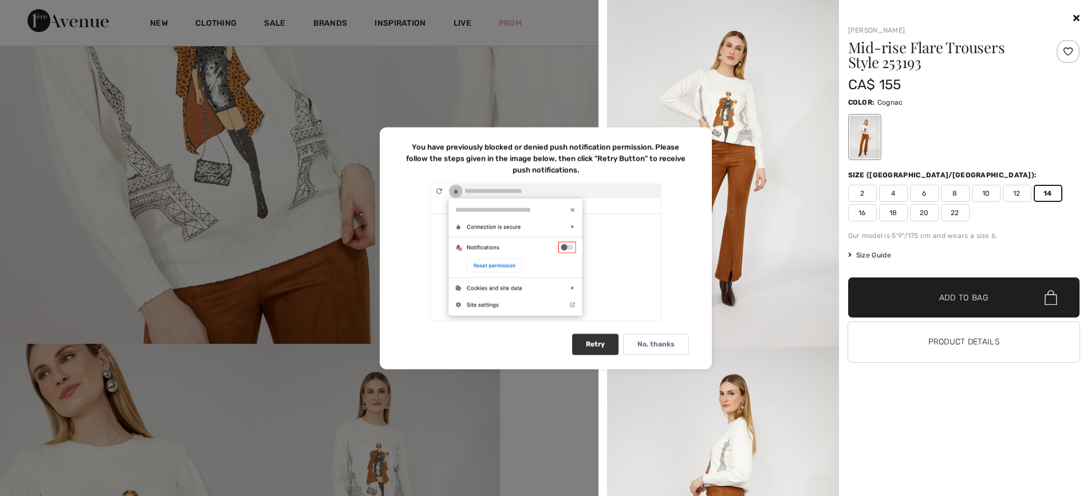
click at [581, 344] on div "Retry" at bounding box center [595, 344] width 46 height 21
click at [658, 344] on p "No, thanks" at bounding box center [655, 344] width 37 height 9
